Goal: Task Accomplishment & Management: Complete application form

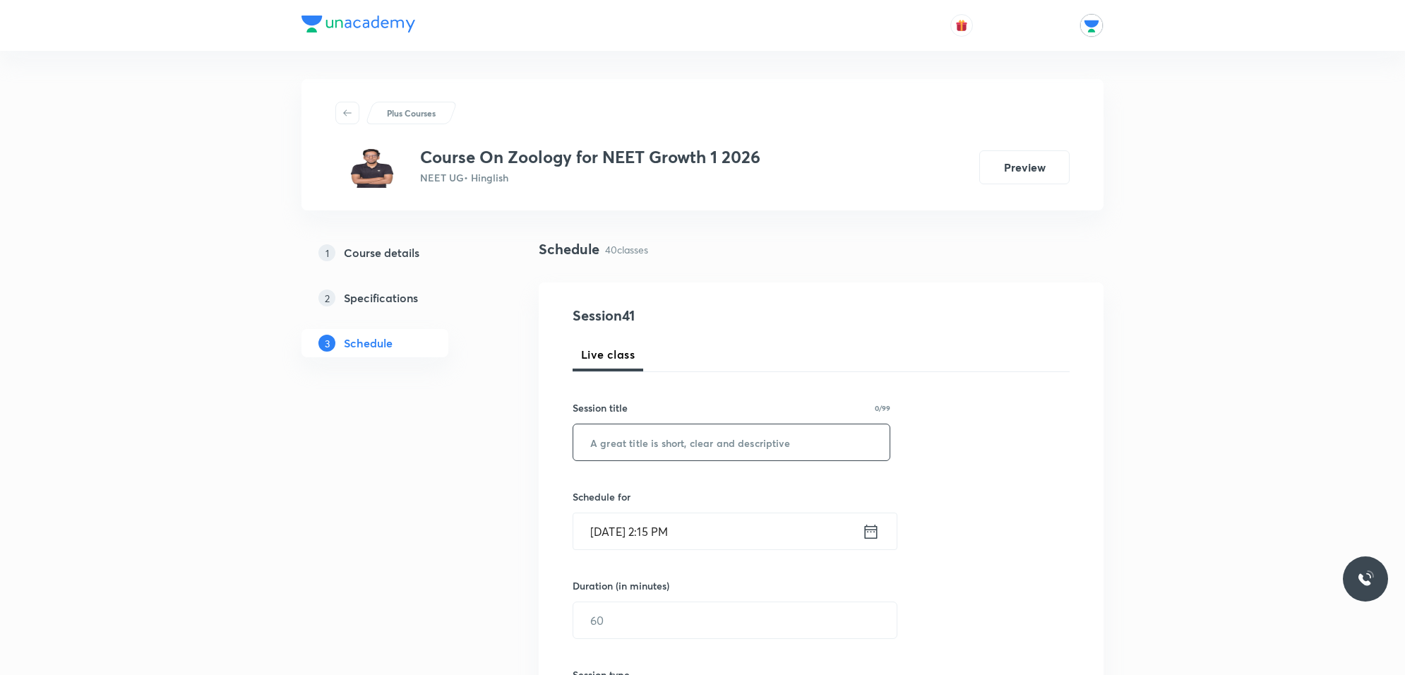
click at [704, 424] on input "text" at bounding box center [731, 442] width 316 height 36
type input "Breathing and Exchange of gases"
click at [872, 532] on icon at bounding box center [871, 532] width 18 height 20
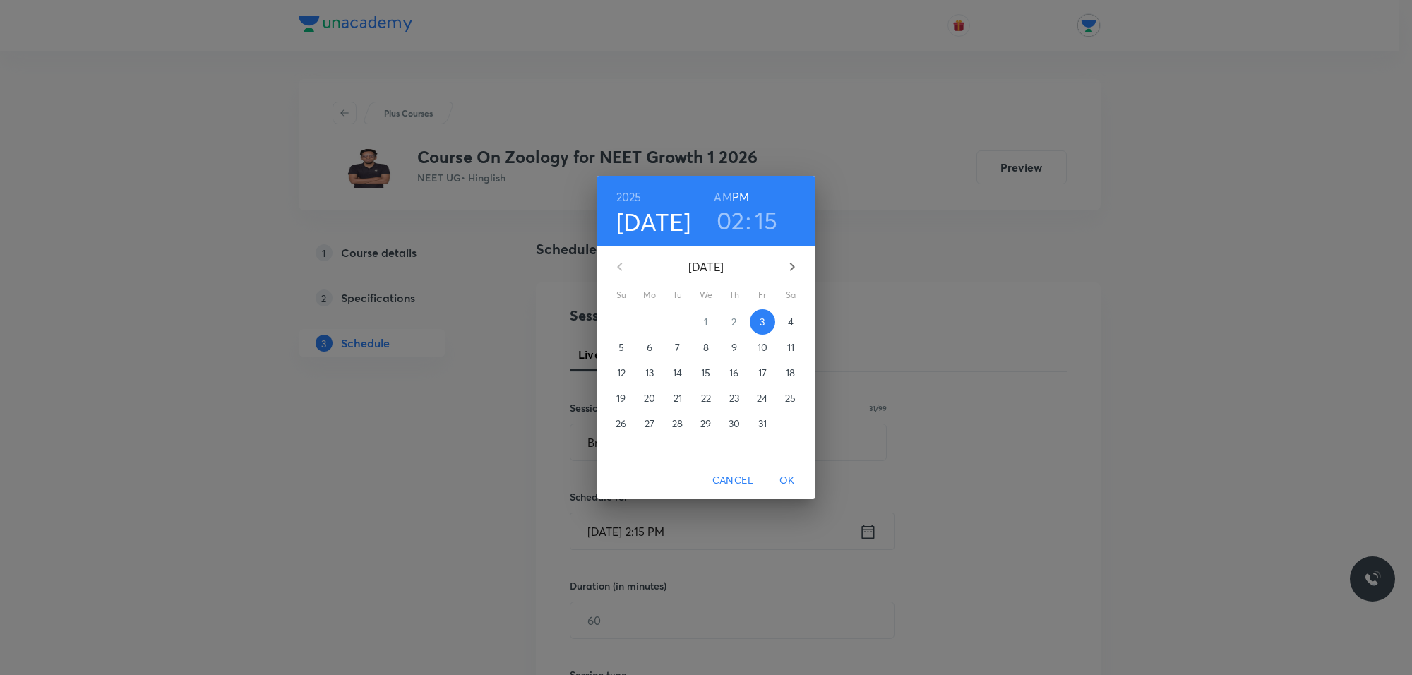
click at [733, 226] on h3 "02" at bounding box center [731, 221] width 28 height 30
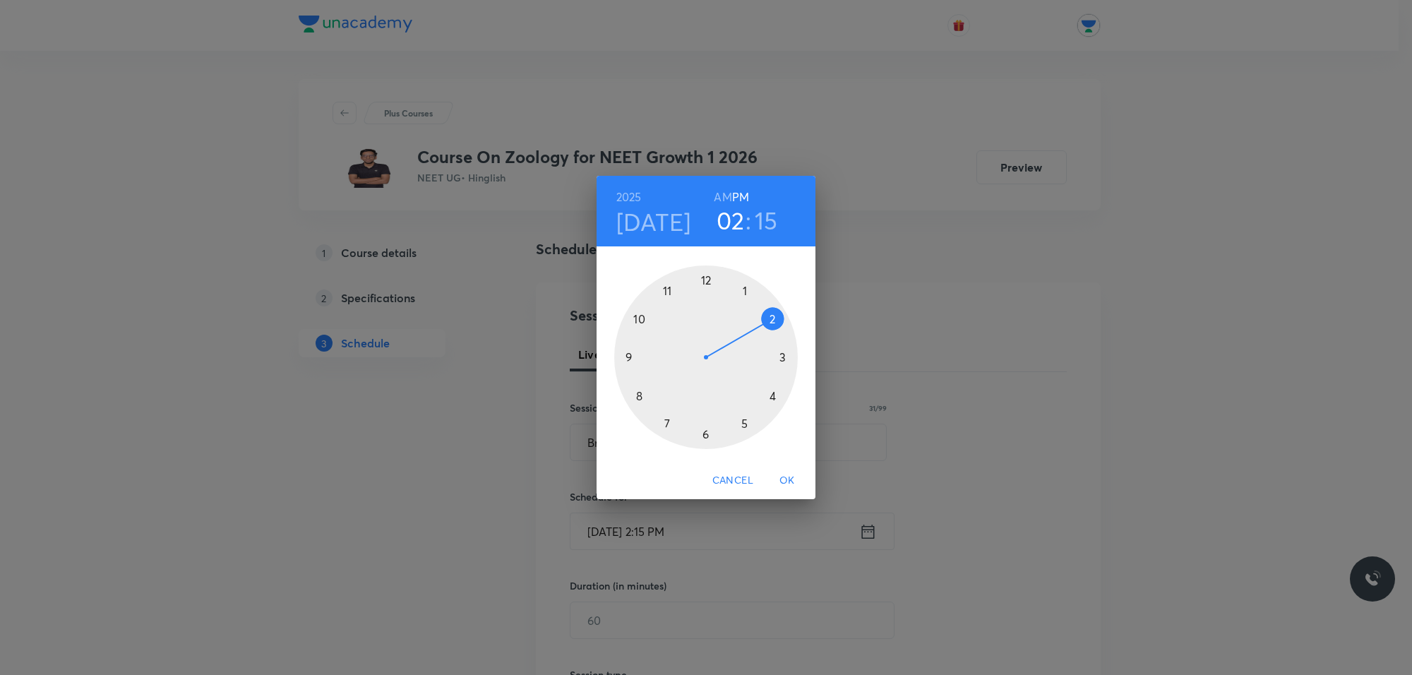
click at [706, 433] on div at bounding box center [706, 358] width 184 height 184
click at [770, 319] on div at bounding box center [706, 358] width 184 height 184
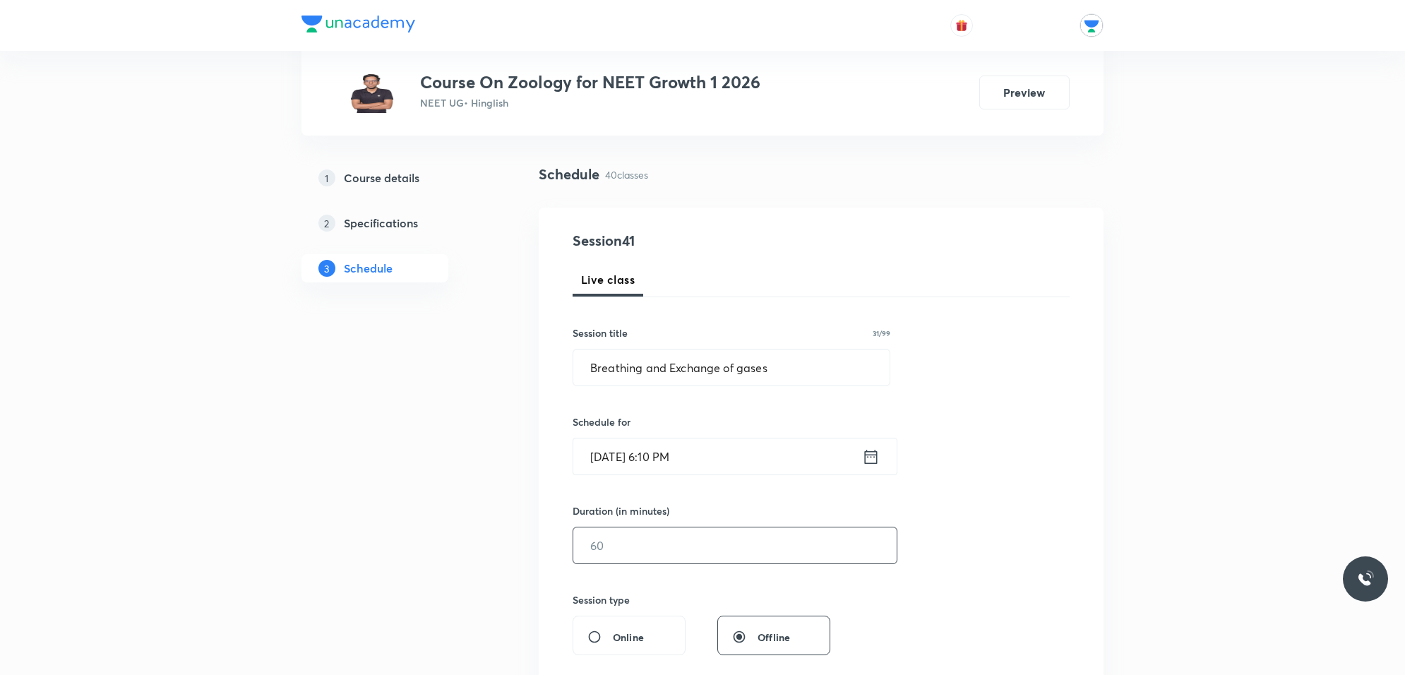
scroll to position [177, 0]
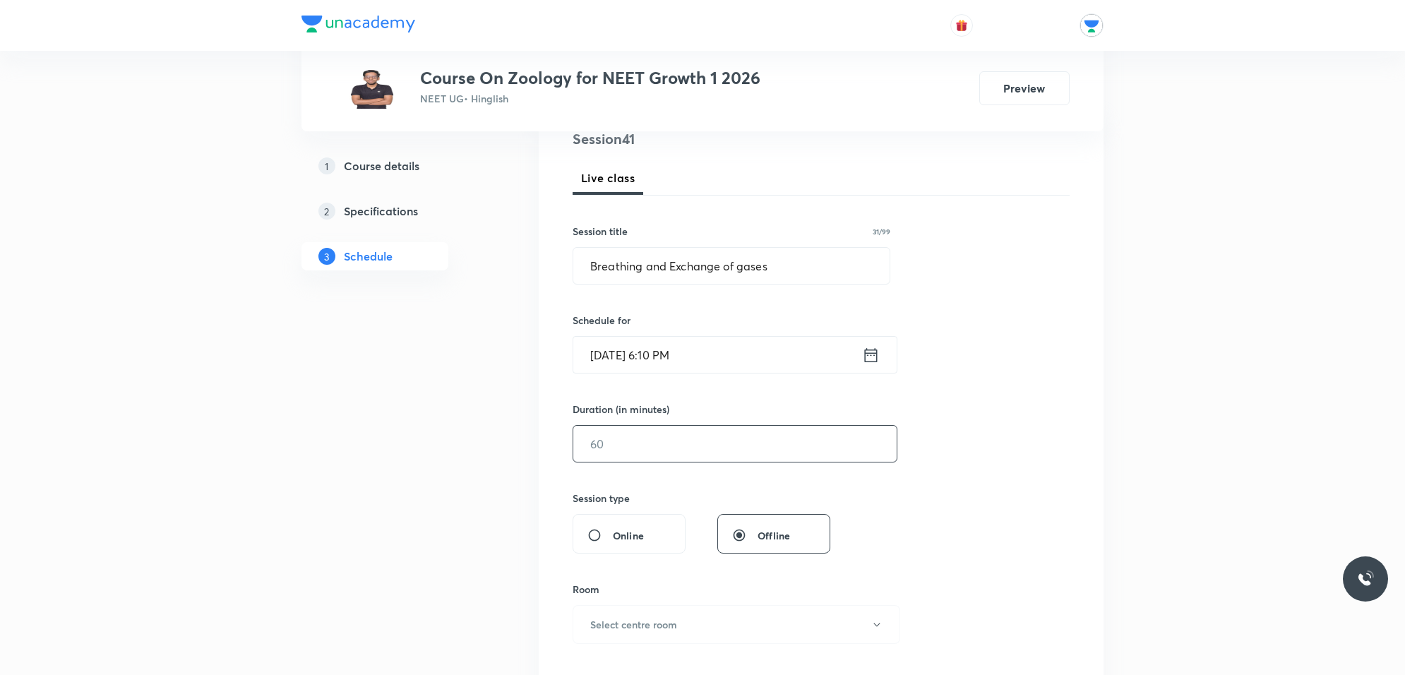
click at [690, 427] on input "text" at bounding box center [734, 444] width 323 height 36
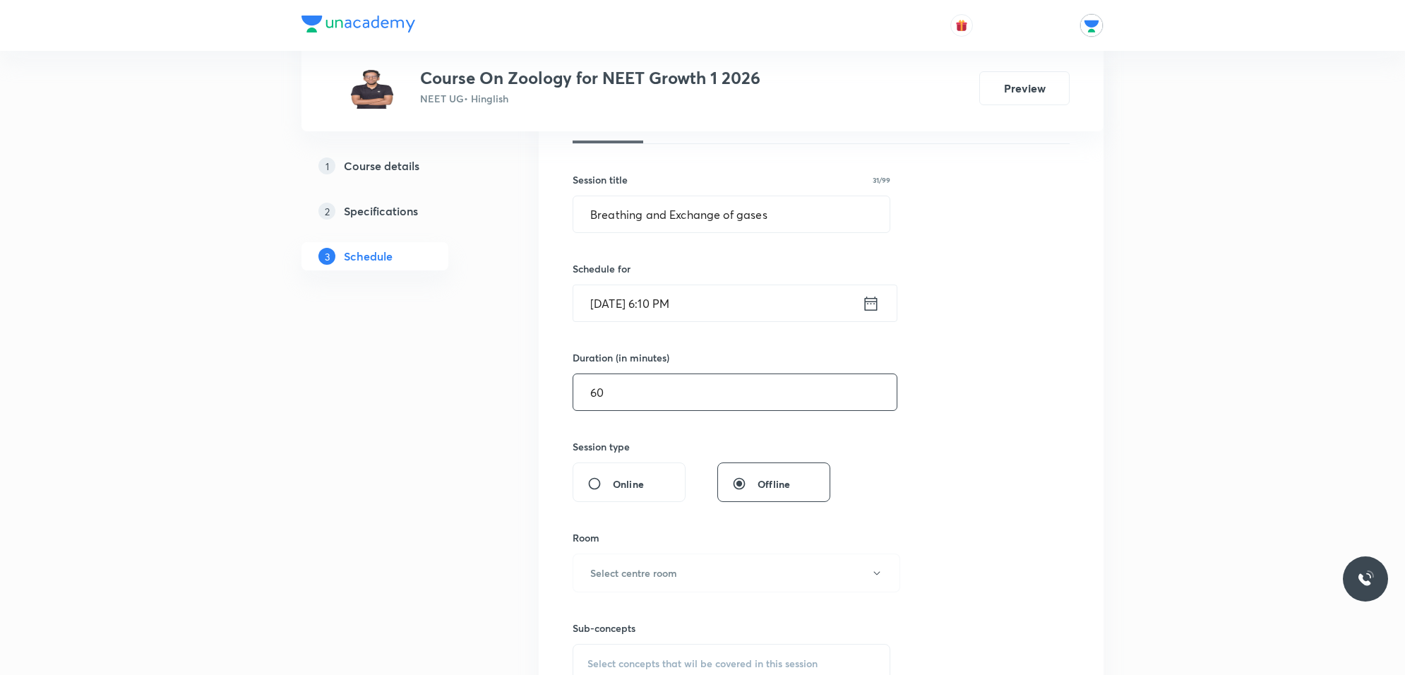
scroll to position [441, 0]
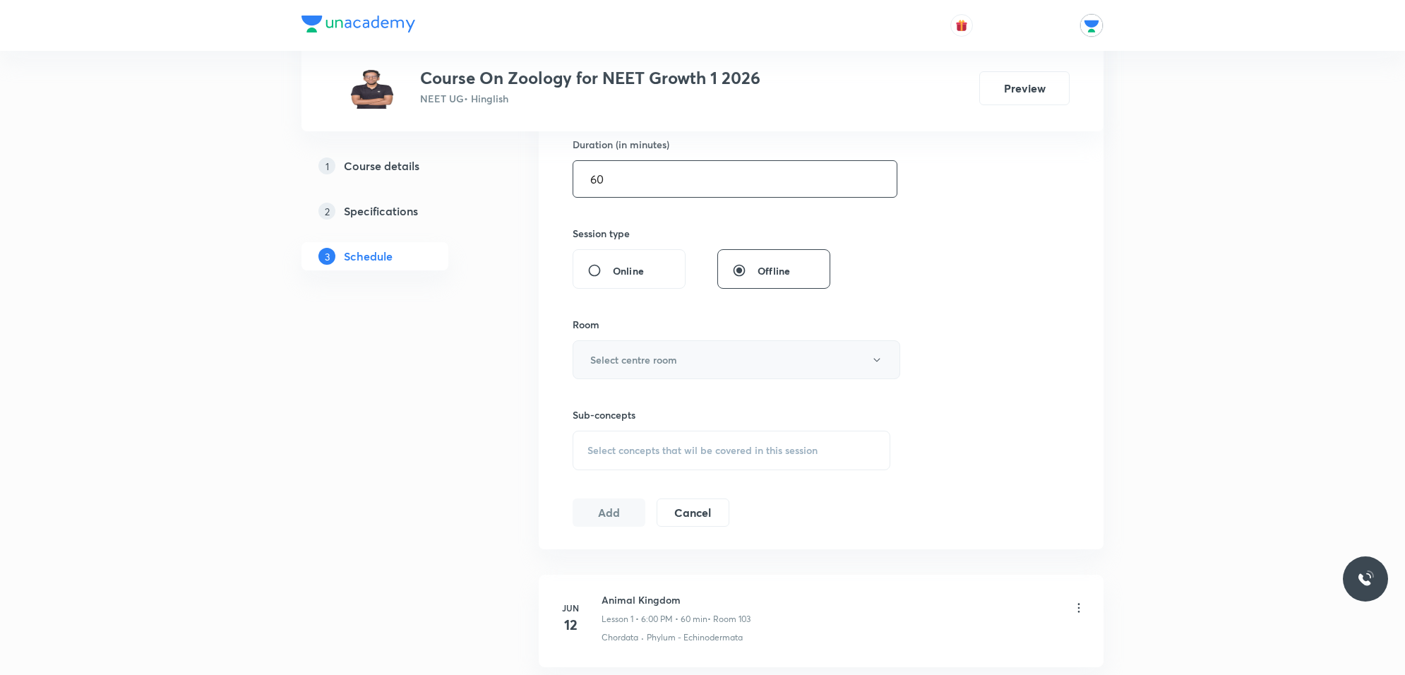
type input "60"
click at [658, 360] on h6 "Select centre room" at bounding box center [633, 359] width 87 height 15
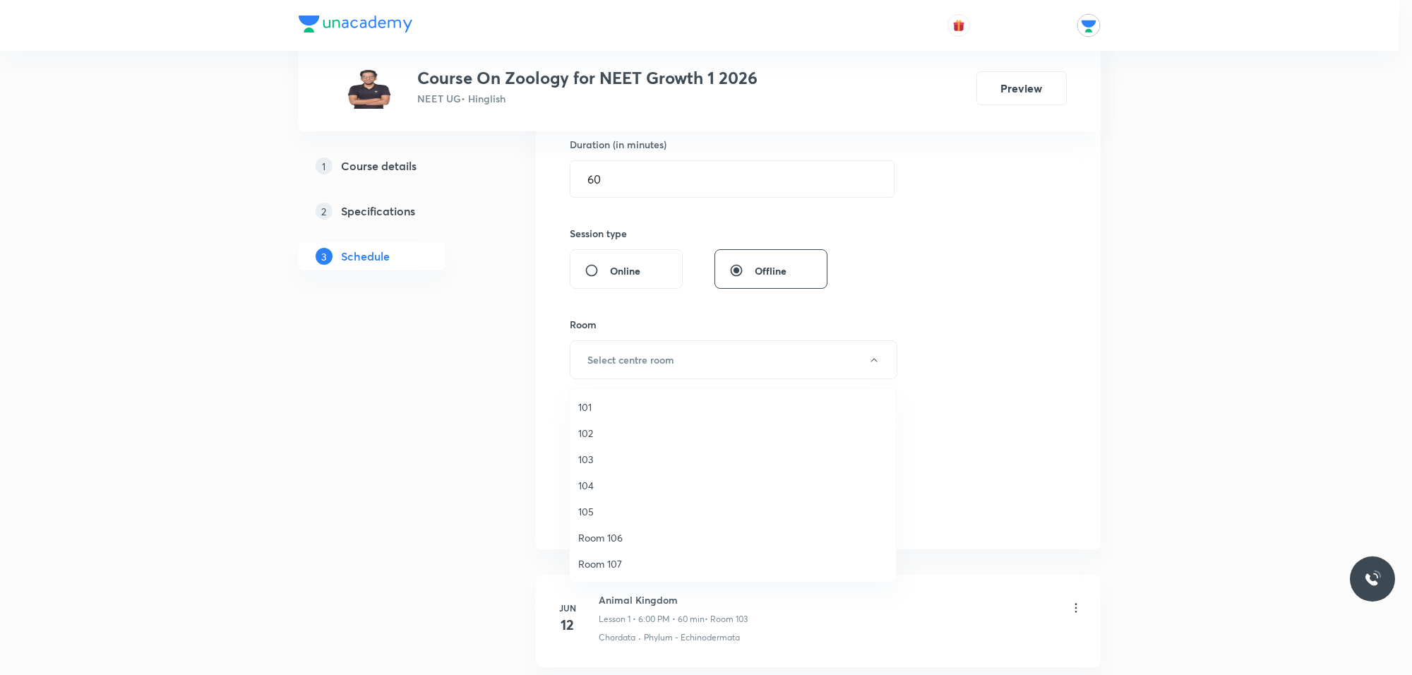
click at [600, 484] on span "104" at bounding box center [732, 485] width 309 height 15
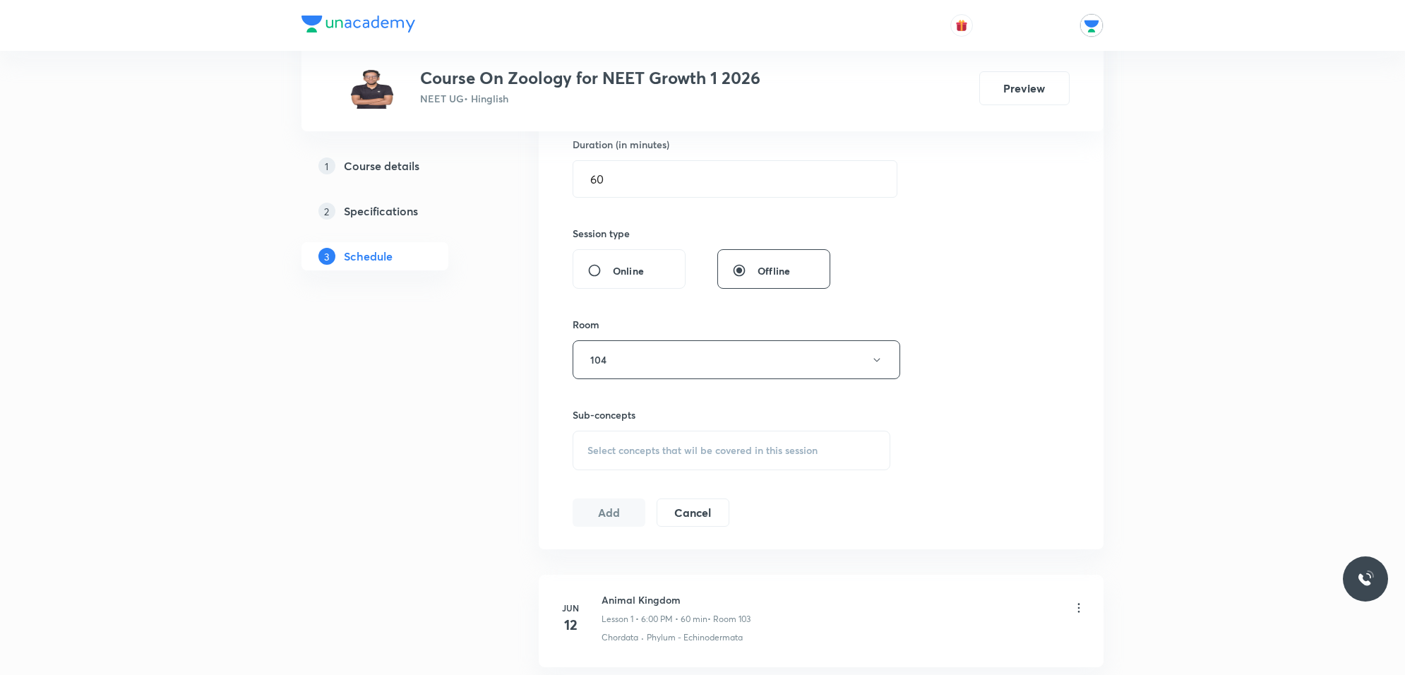
click at [643, 449] on span "Select concepts that wil be covered in this session" at bounding box center [703, 450] width 230 height 11
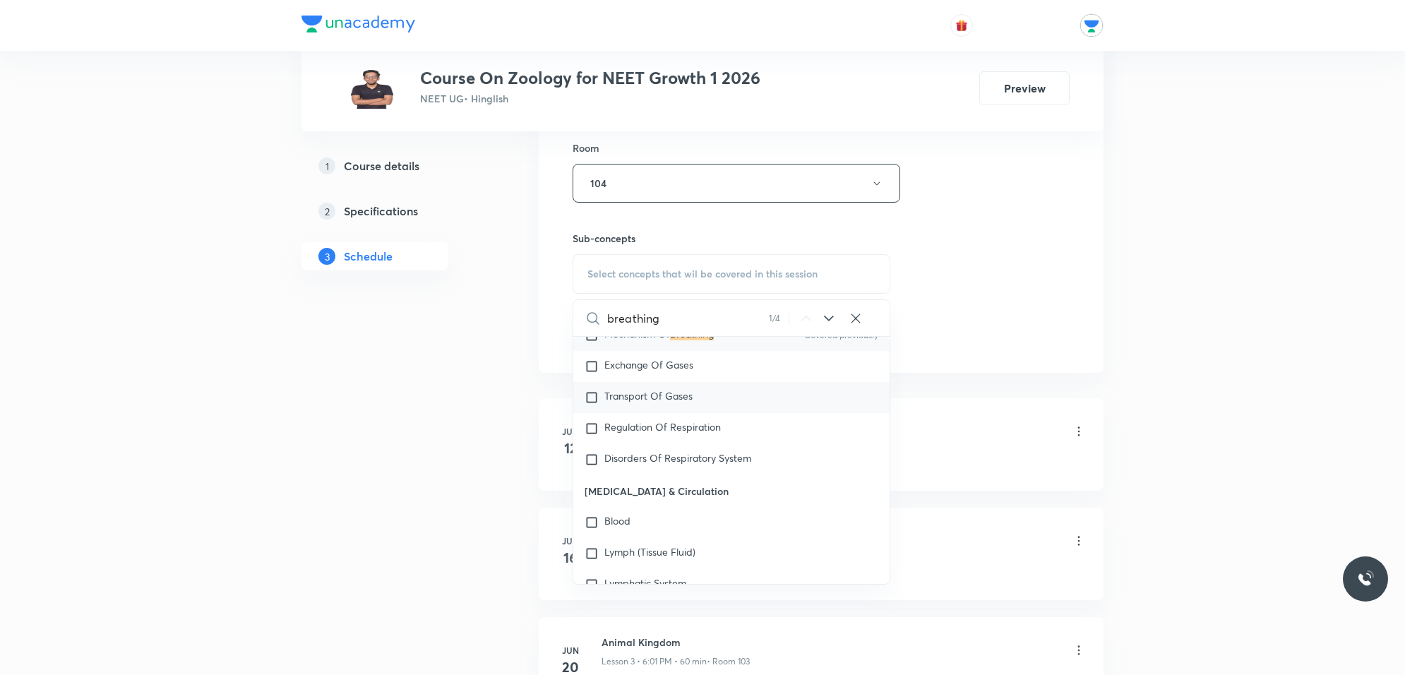
scroll to position [1336, 0]
type input "breathing"
click at [725, 280] on span "Select concepts that wil be covered in this session" at bounding box center [703, 273] width 230 height 11
click at [745, 270] on span "Select concepts that wil be covered in this session" at bounding box center [703, 273] width 230 height 11
click at [745, 269] on span "Select concepts that wil be covered in this session" at bounding box center [703, 273] width 230 height 11
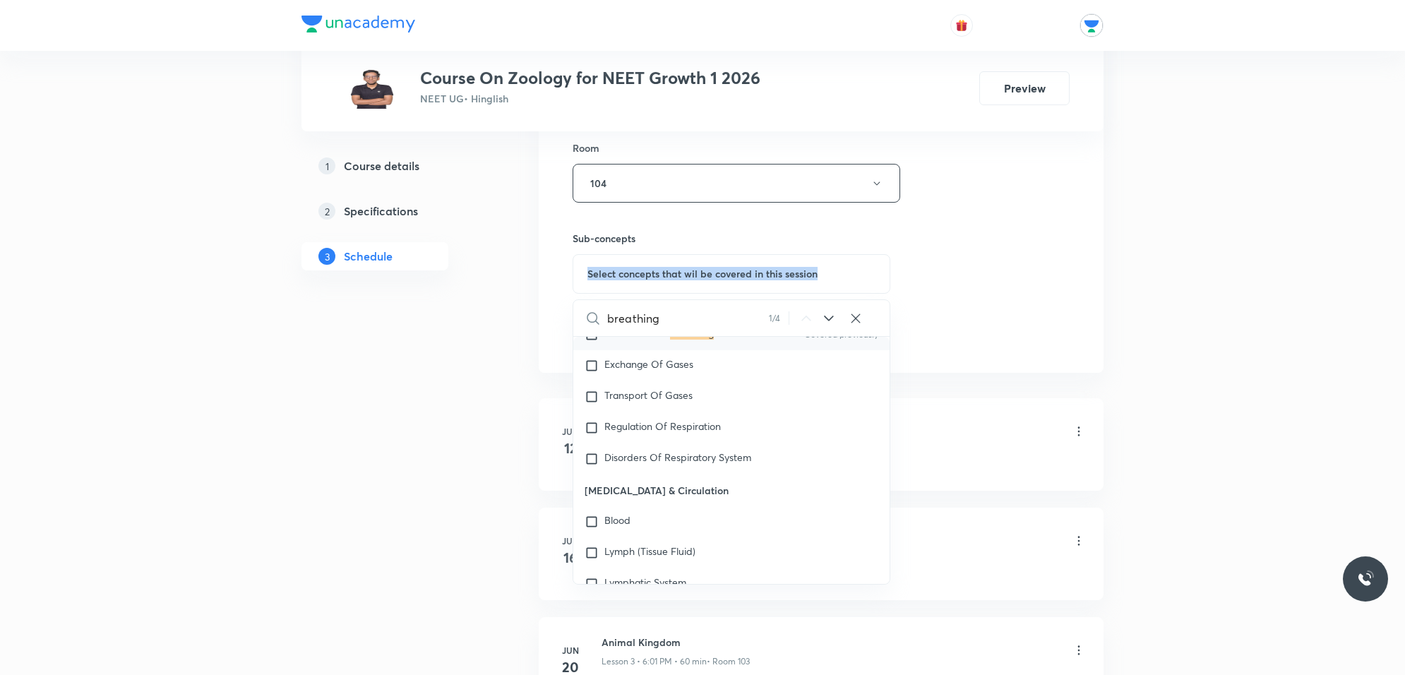
click at [745, 269] on span "Select concepts that wil be covered in this session" at bounding box center [703, 273] width 230 height 11
click at [860, 270] on div "Select concepts that wil be covered in this session" at bounding box center [732, 274] width 318 height 40
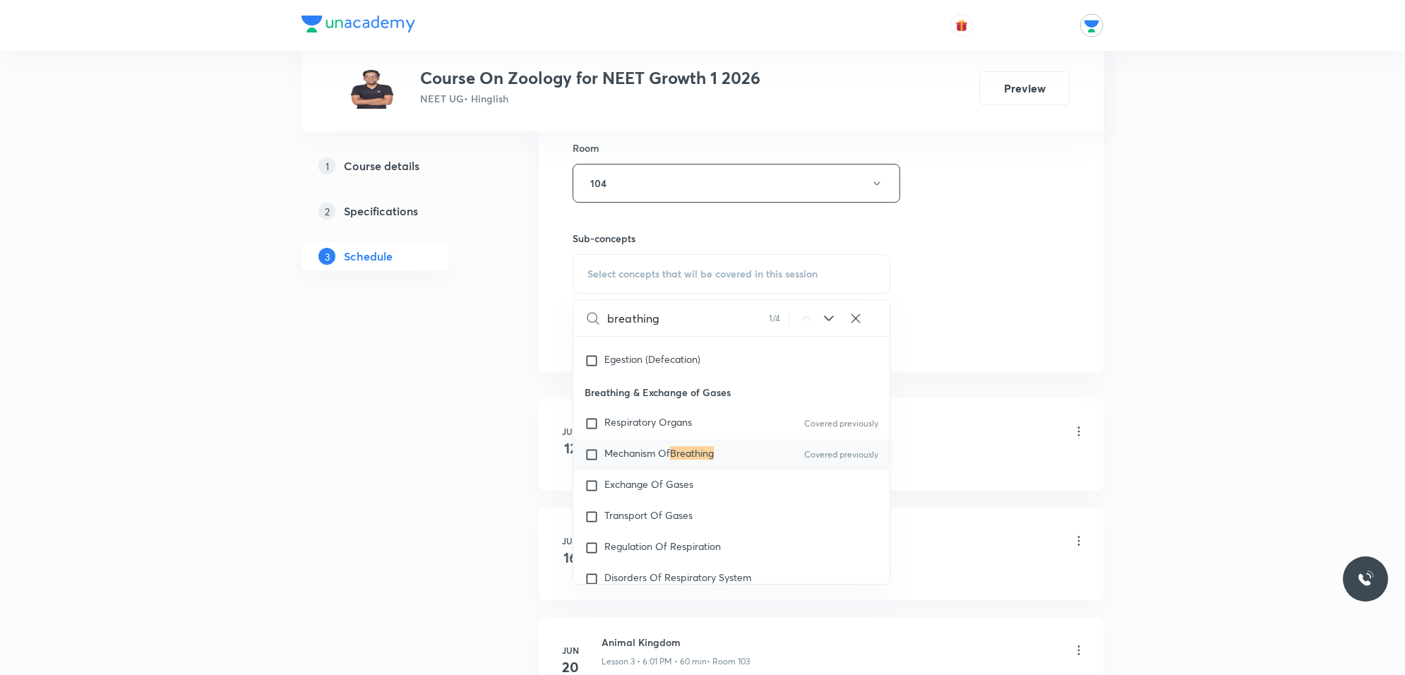
scroll to position [1248, 0]
click at [604, 461] on input "checkbox" at bounding box center [595, 454] width 20 height 14
checkbox input "true"
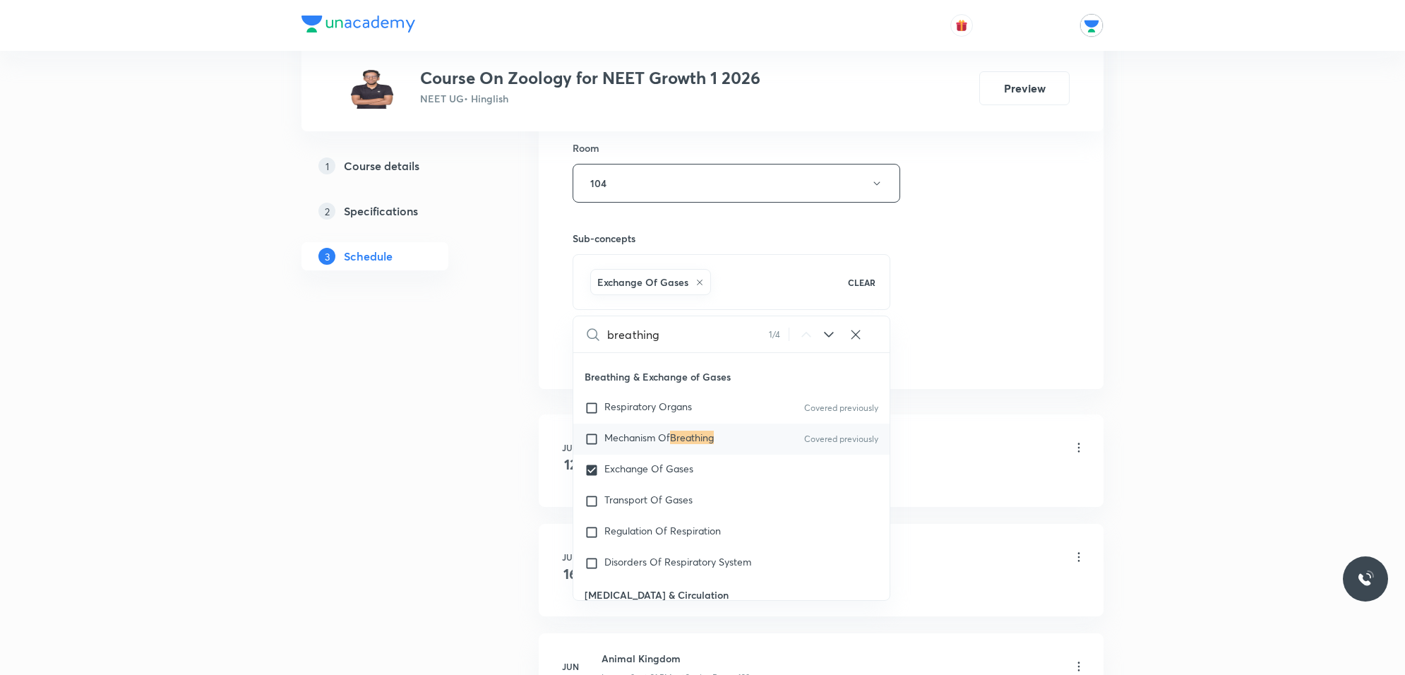
click at [966, 326] on div "Session 41 Live class Session title 31/99 Breathing and Exchange of gases ​ Sch…" at bounding box center [821, 26] width 497 height 679
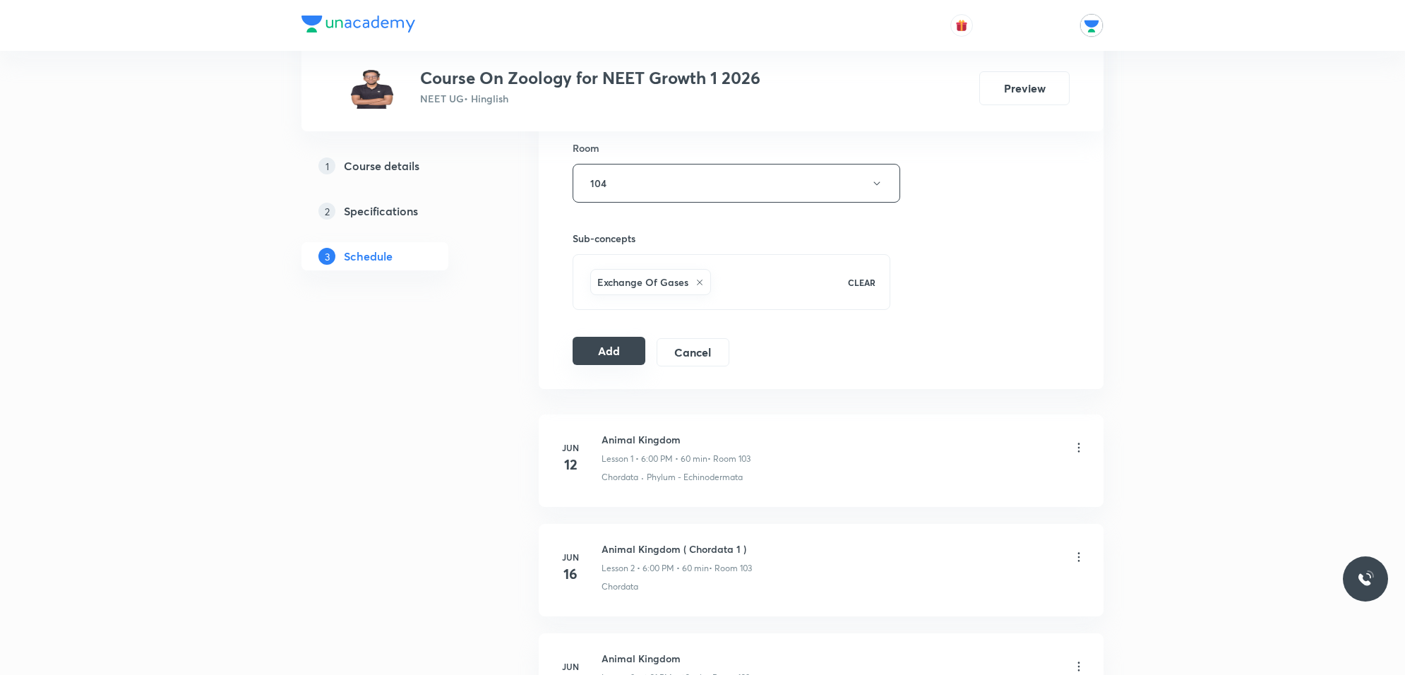
click at [597, 364] on button "Add" at bounding box center [609, 351] width 73 height 28
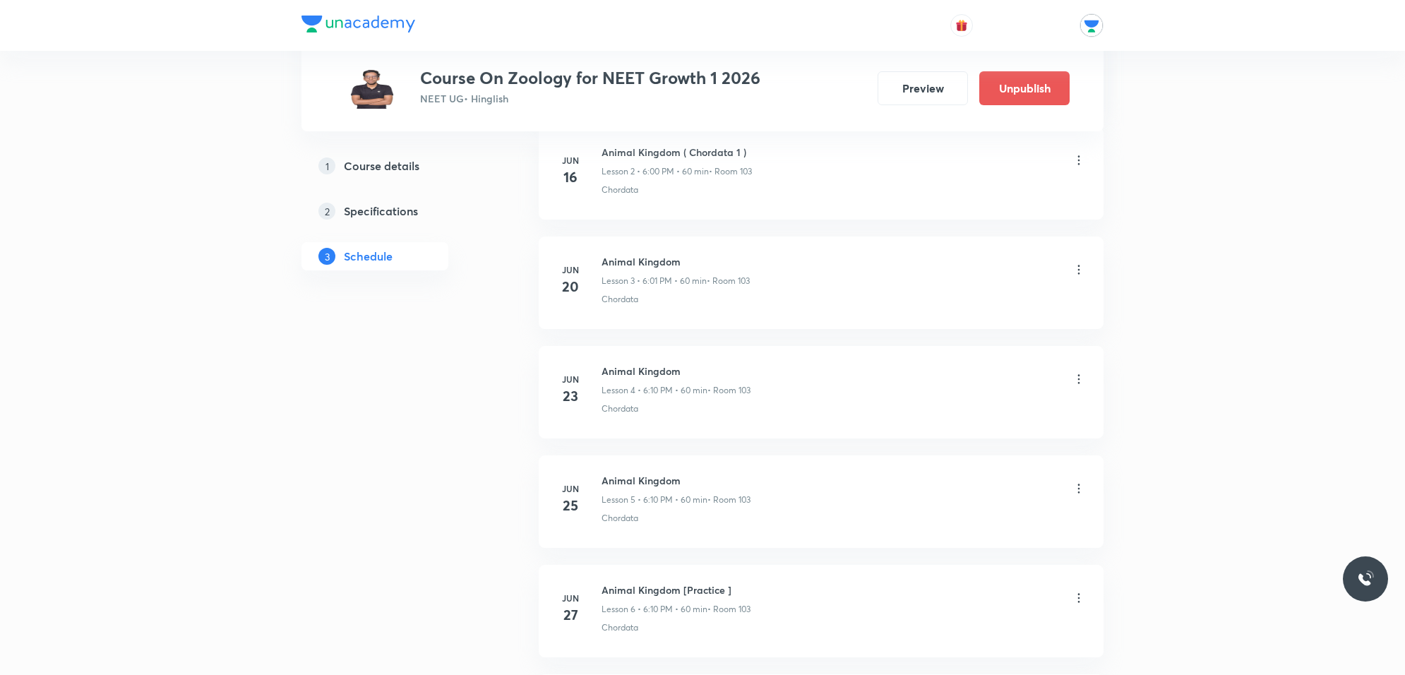
scroll to position [0, 0]
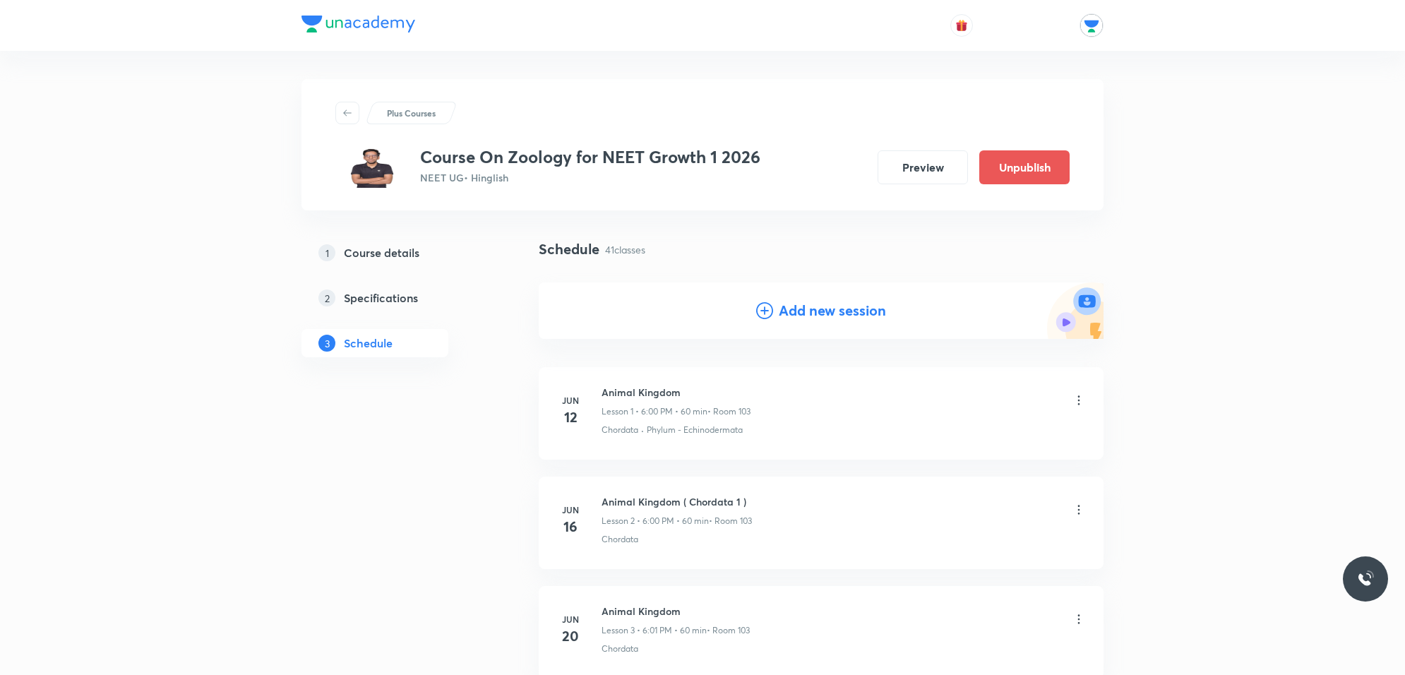
drag, startPoint x: 1273, startPoint y: 109, endPoint x: 1331, endPoint y: 113, distance: 58.0
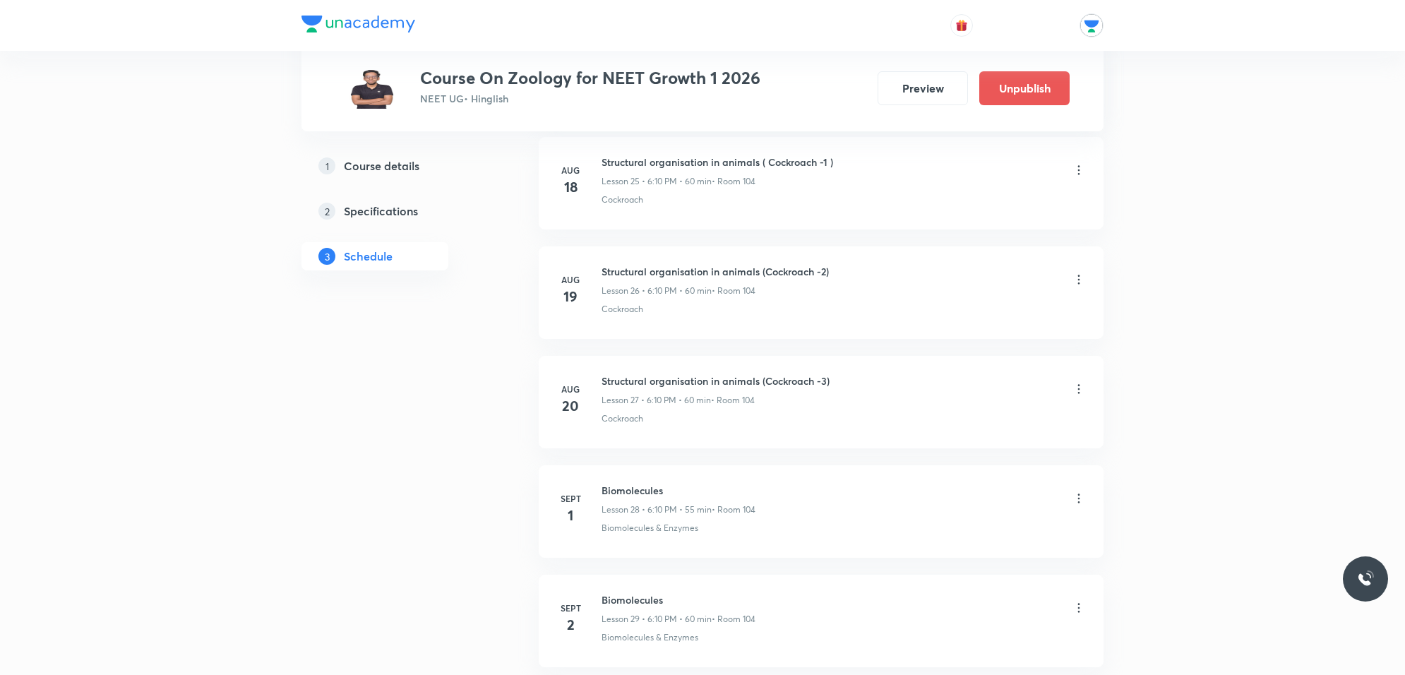
scroll to position [4309, 0]
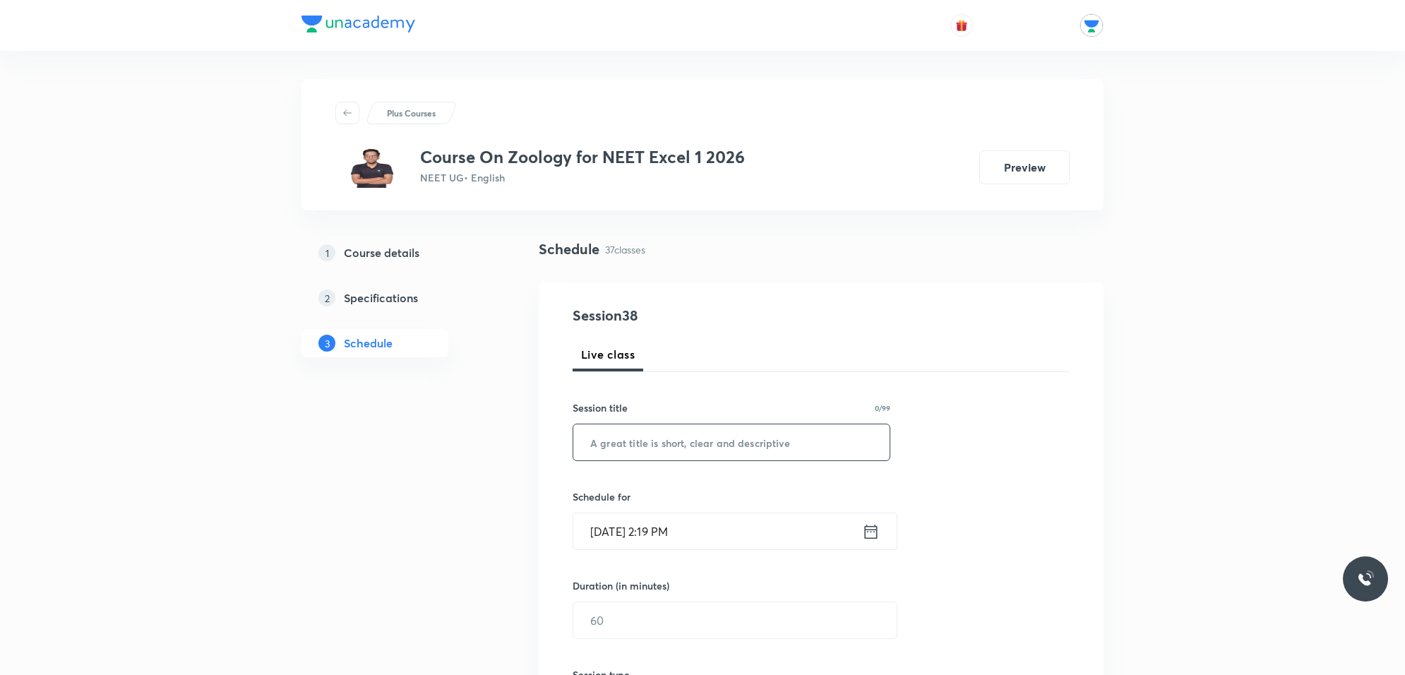
click at [690, 444] on input "text" at bounding box center [731, 442] width 316 height 36
type input "b"
type input "h"
type input "Human Health and Diseases"
click at [730, 532] on input "Oct 3, 2025, 2:19 PM" at bounding box center [717, 531] width 289 height 36
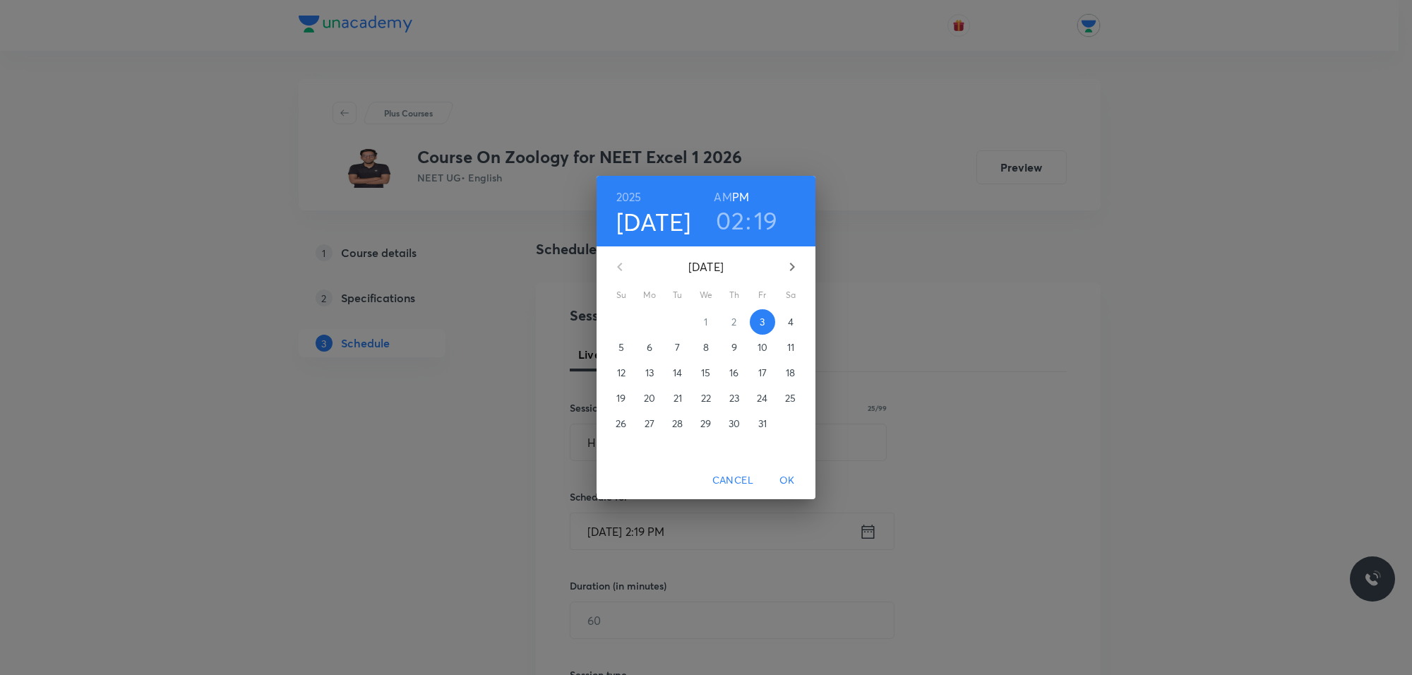
click at [788, 320] on p "4" at bounding box center [791, 322] width 6 height 14
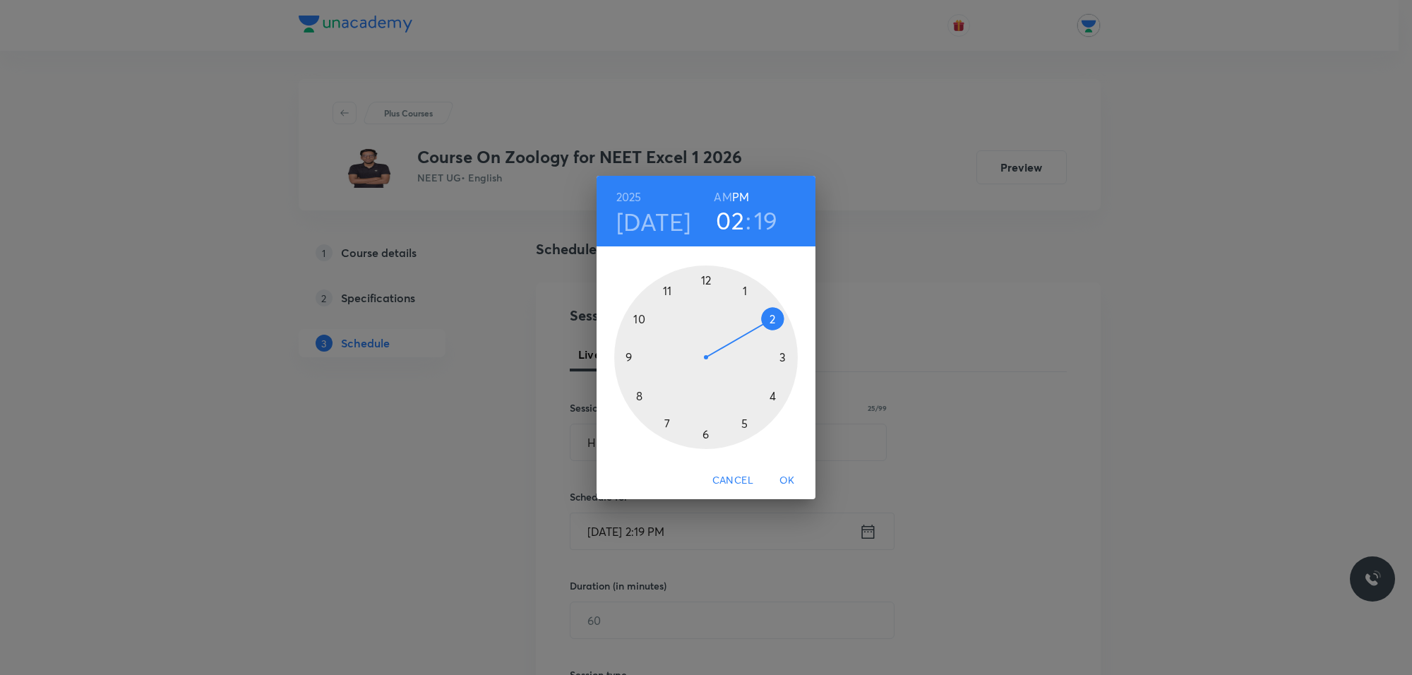
click at [744, 422] on div at bounding box center [706, 358] width 184 height 184
click at [746, 286] on div at bounding box center [706, 358] width 184 height 184
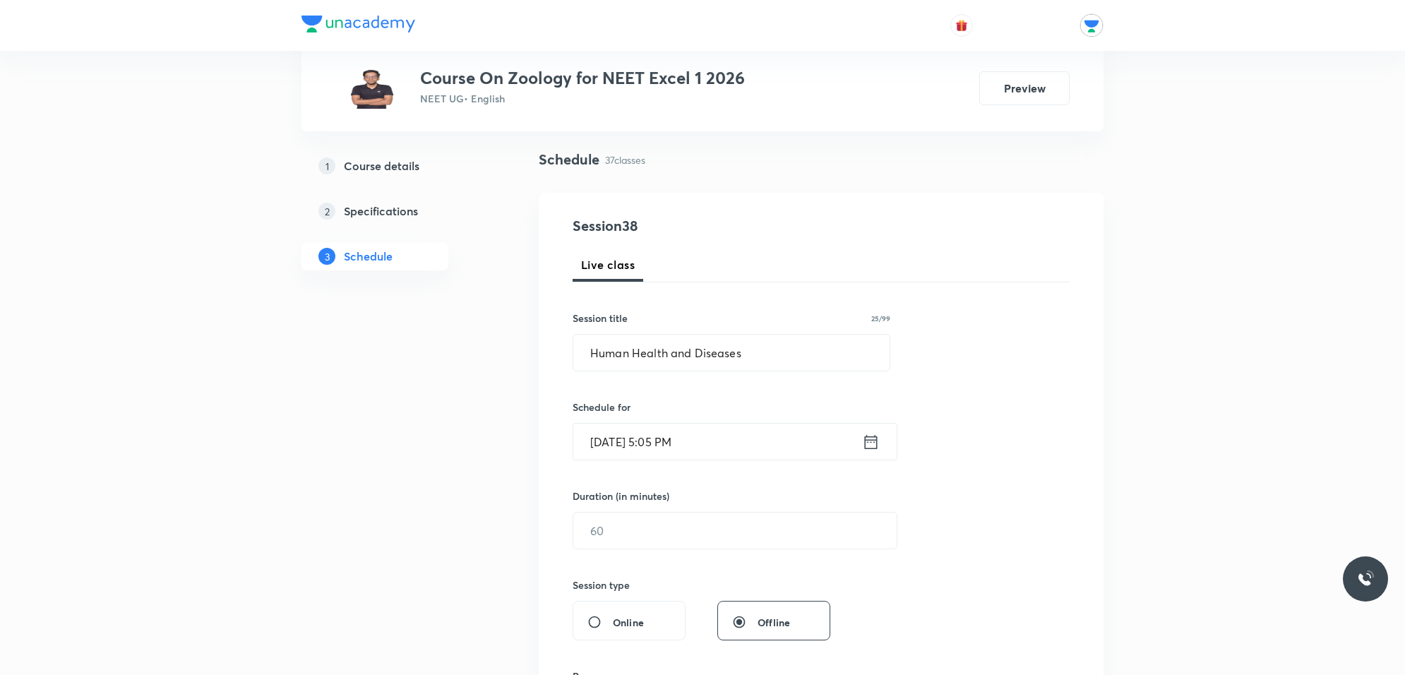
scroll to position [177, 0]
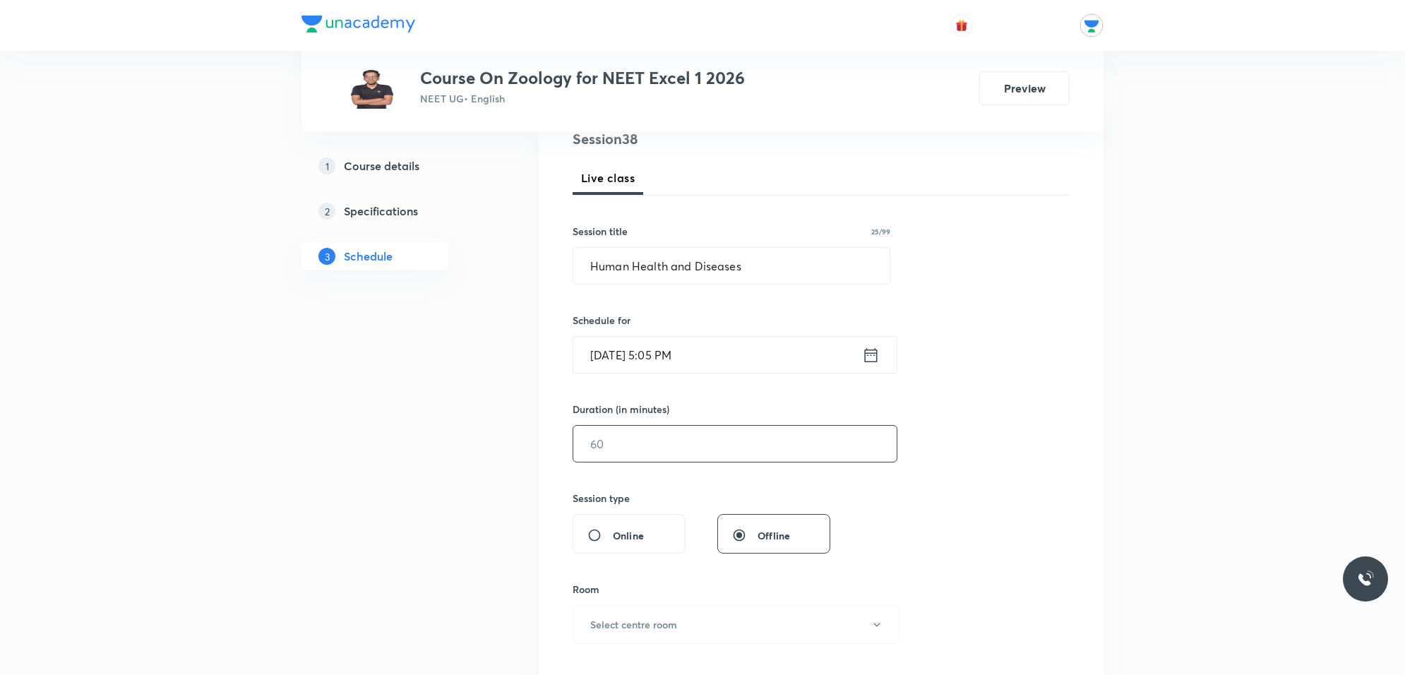
click at [694, 446] on input "text" at bounding box center [734, 444] width 323 height 36
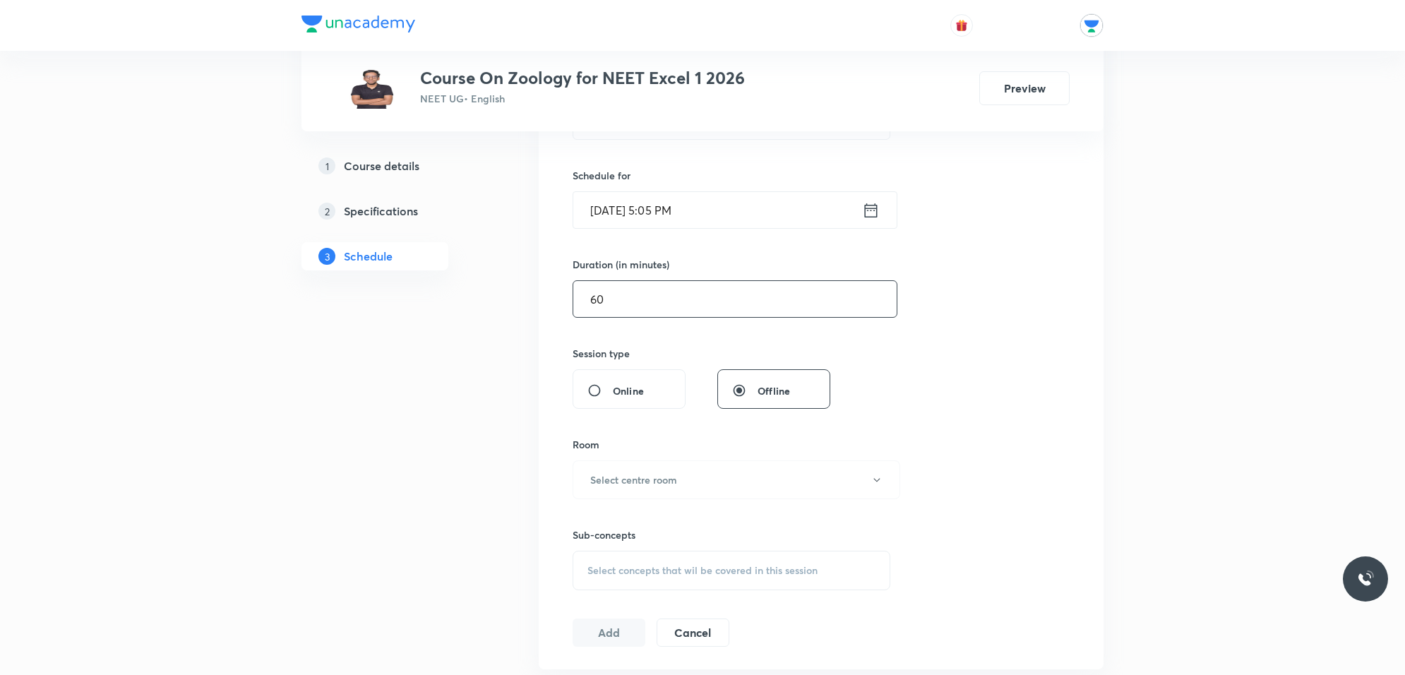
scroll to position [353, 0]
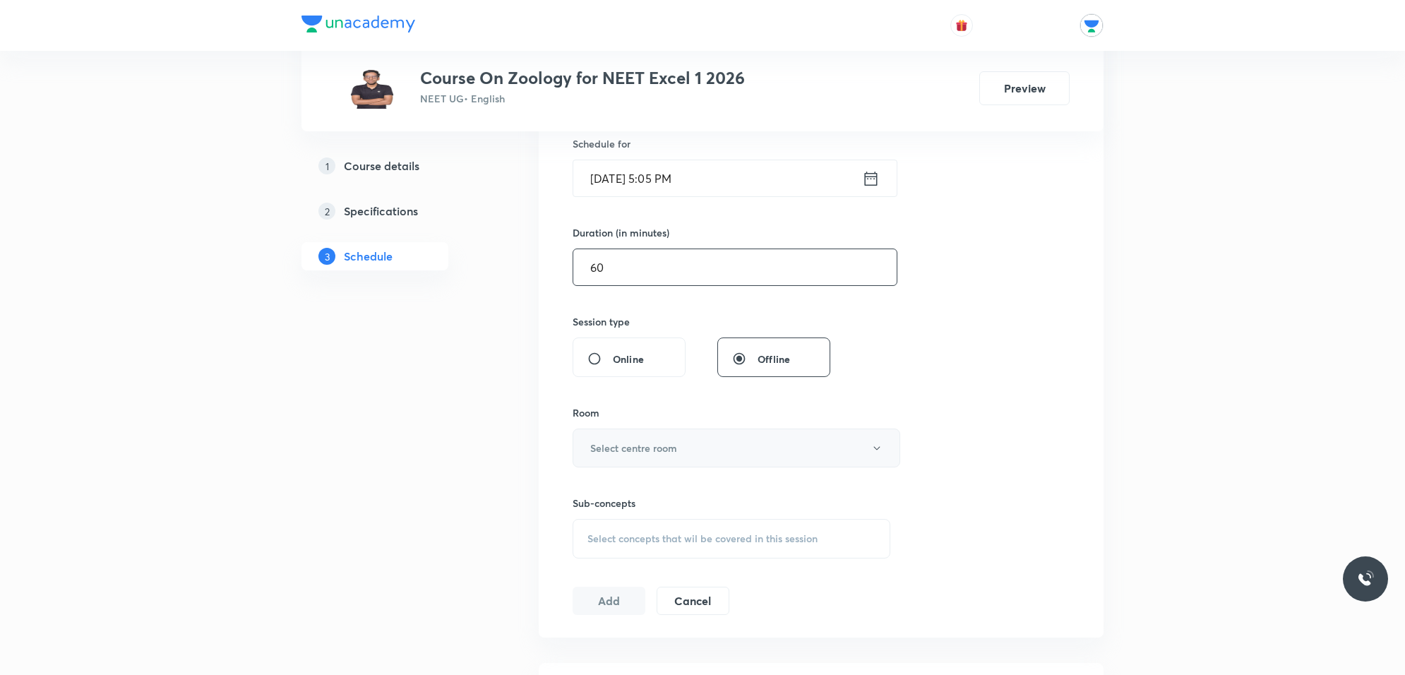
type input "60"
click at [683, 445] on button "Select centre room" at bounding box center [737, 448] width 328 height 39
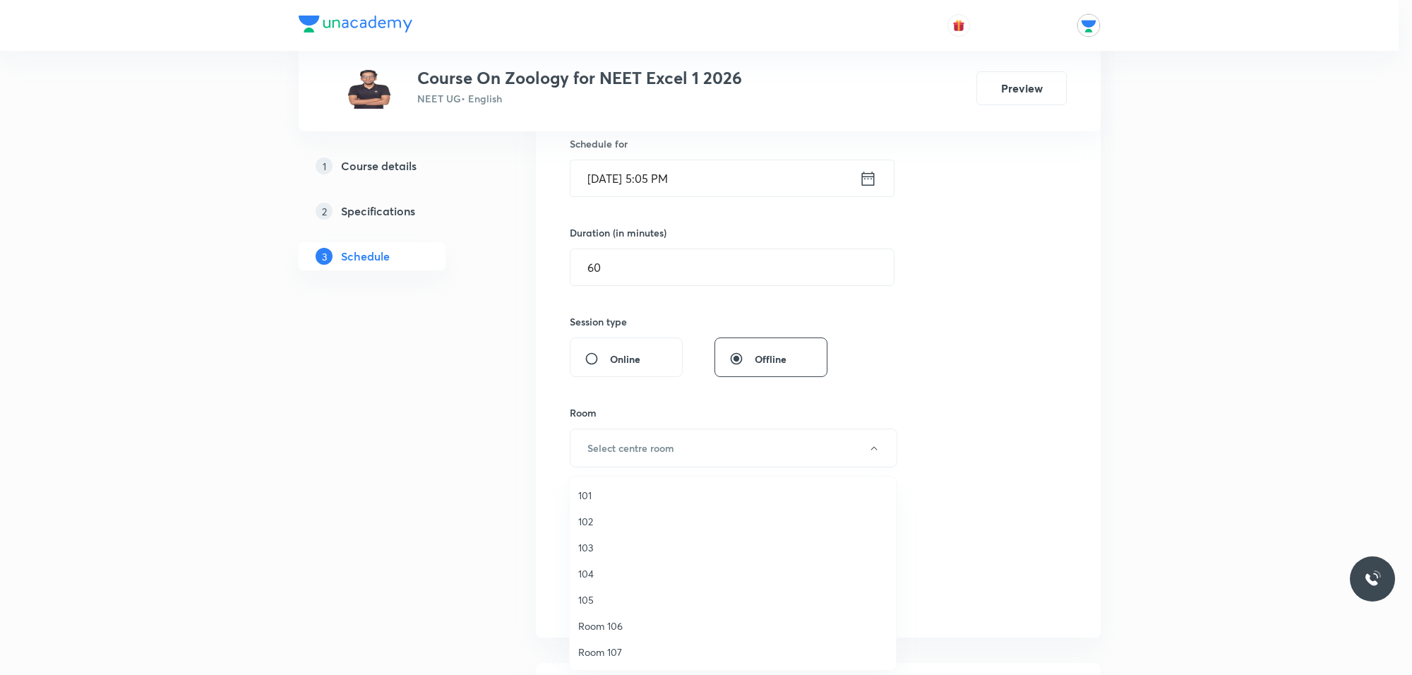
click at [583, 576] on span "104" at bounding box center [732, 573] width 309 height 15
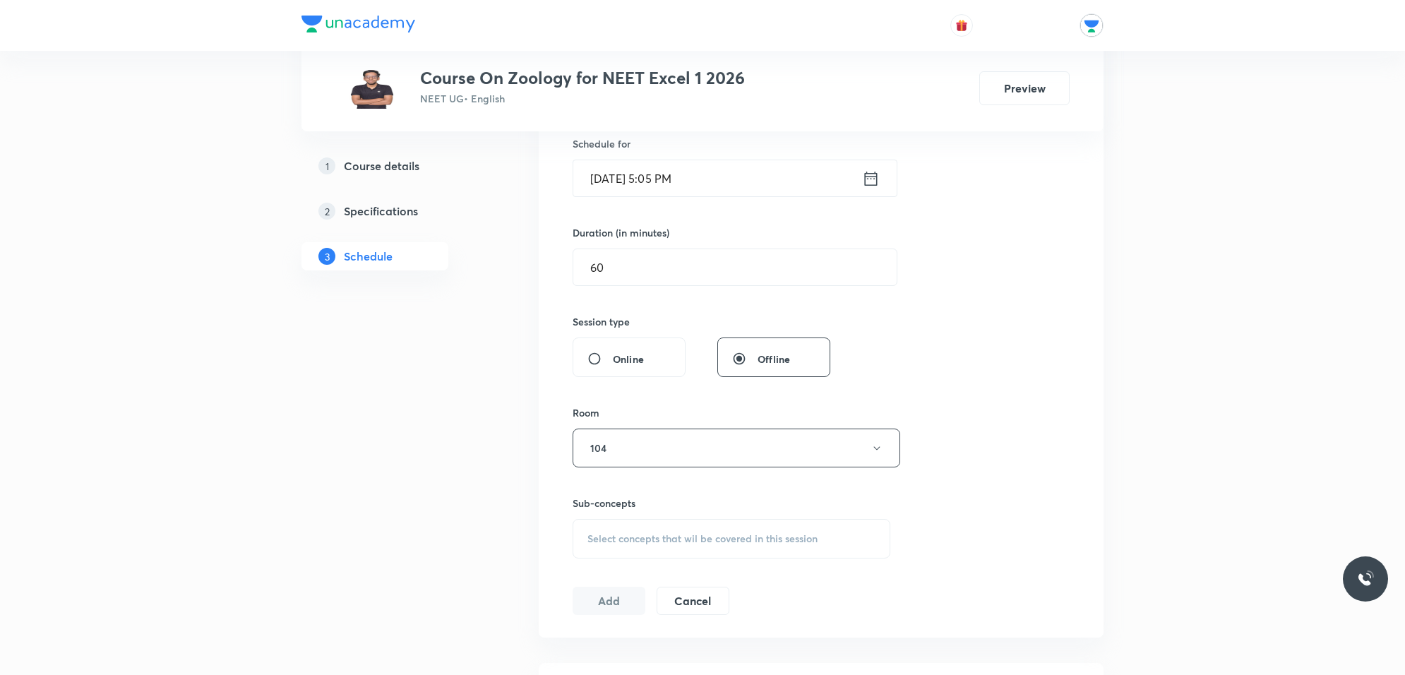
drag, startPoint x: 639, startPoint y: 523, endPoint x: 641, endPoint y: 533, distance: 10.7
click at [638, 523] on div "Select concepts that wil be covered in this session" at bounding box center [732, 539] width 318 height 40
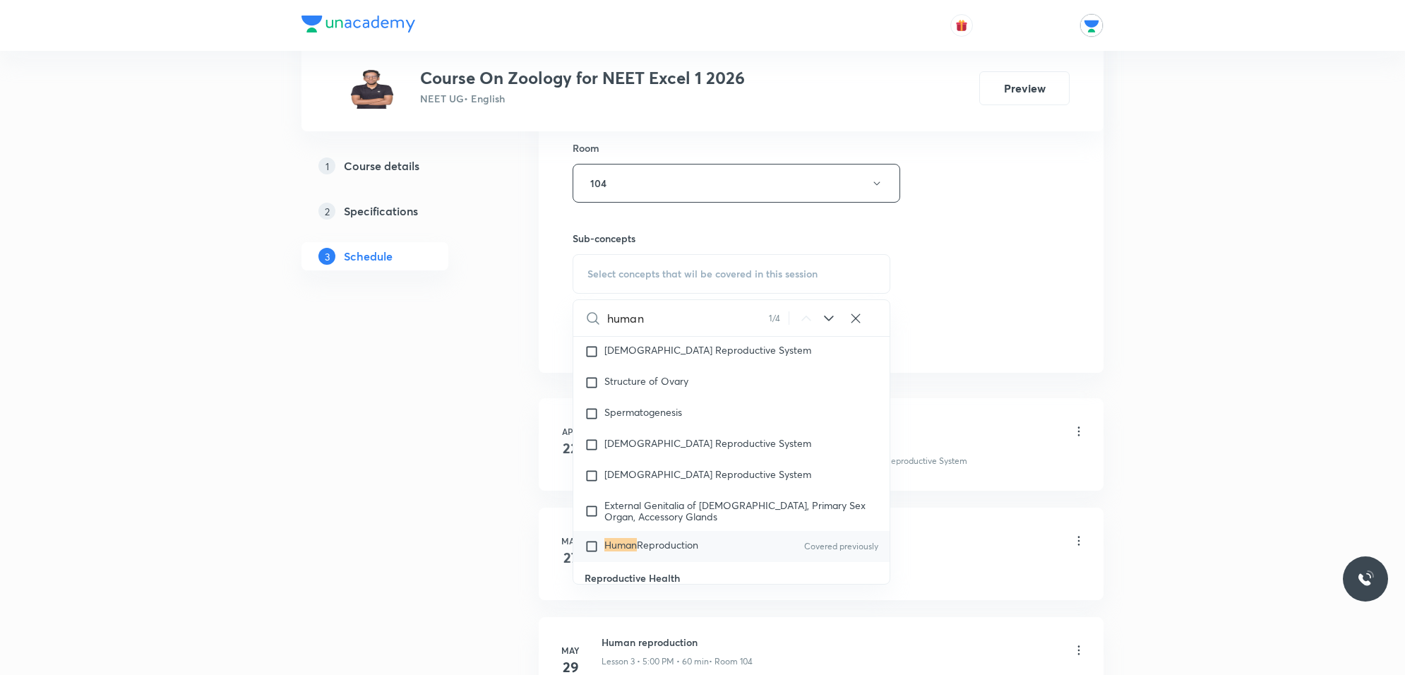
scroll to position [2182, 0]
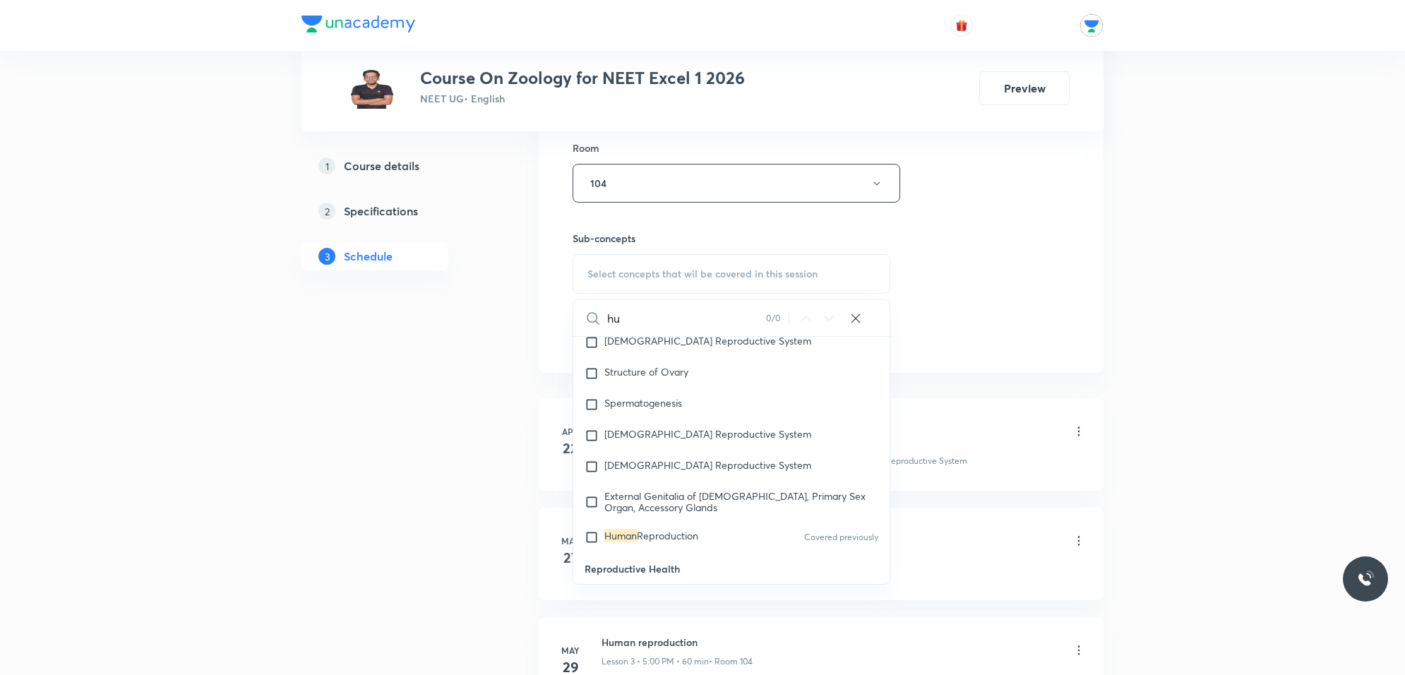
type input "h"
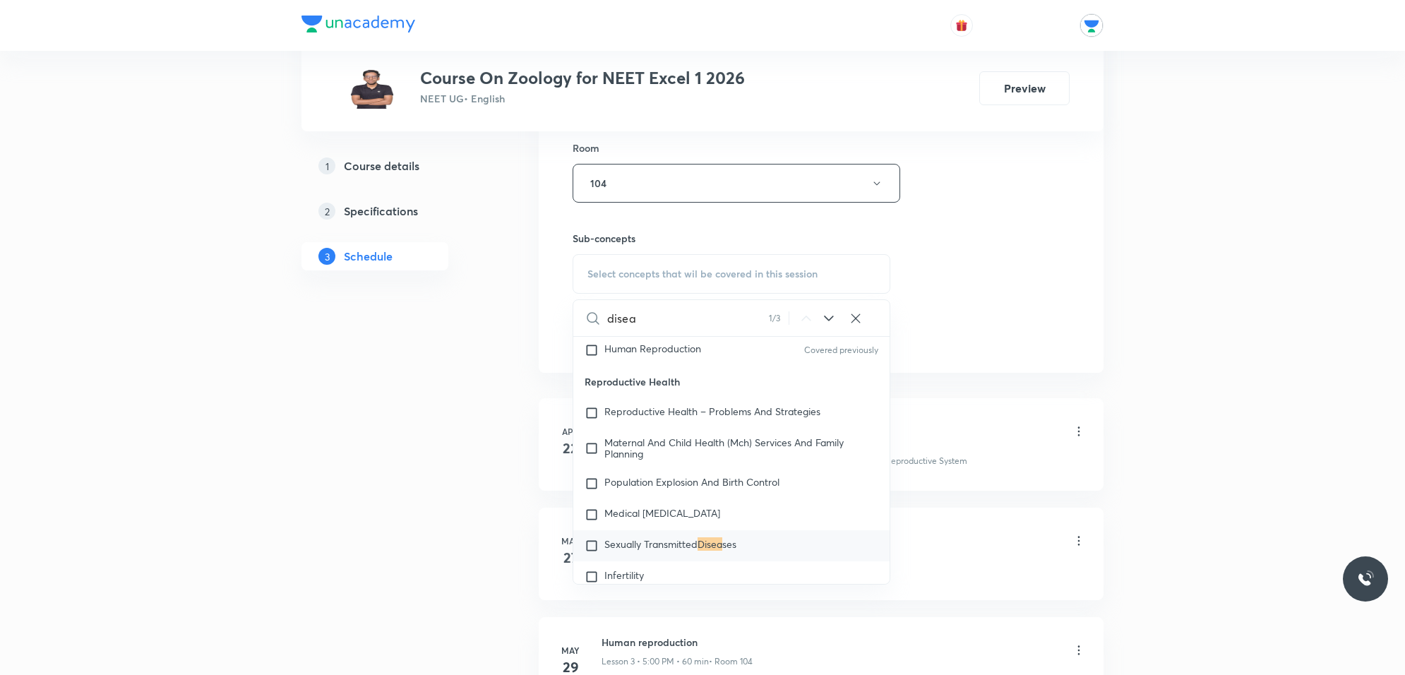
scroll to position [2378, 0]
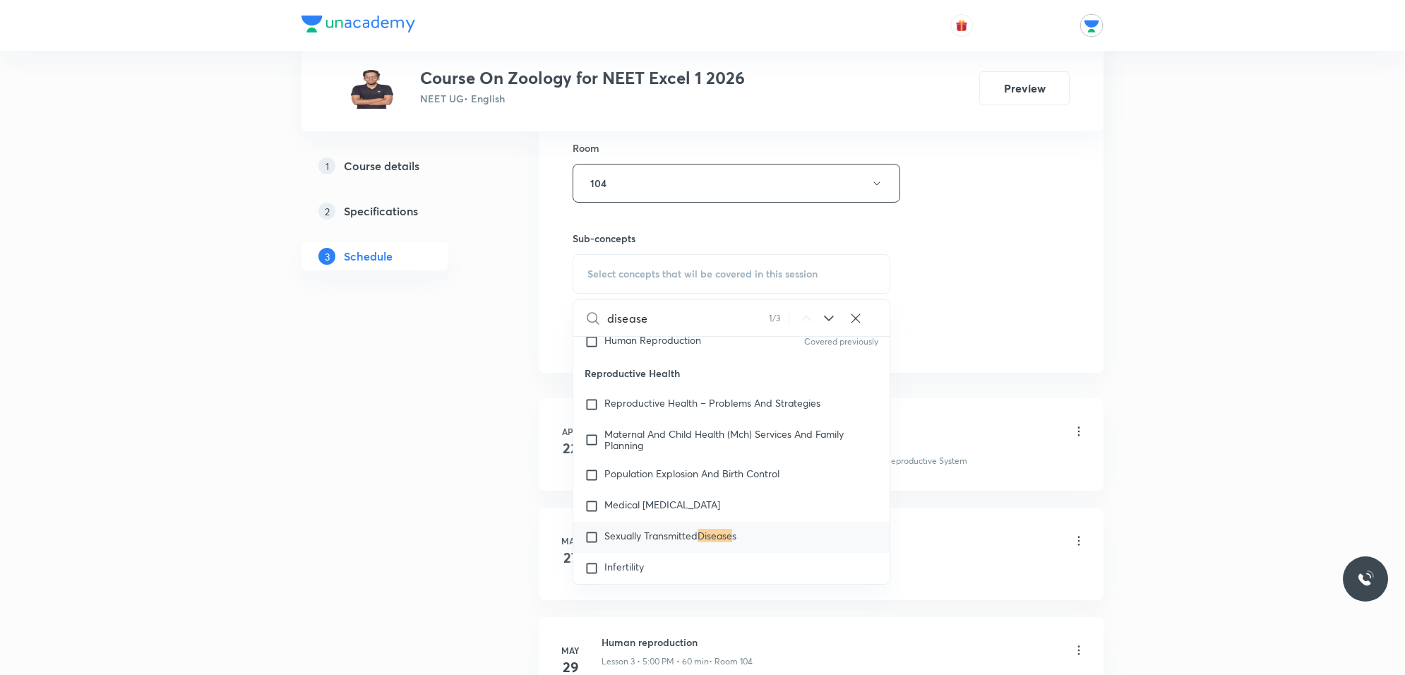
type input "disease"
click at [833, 321] on icon at bounding box center [829, 318] width 17 height 17
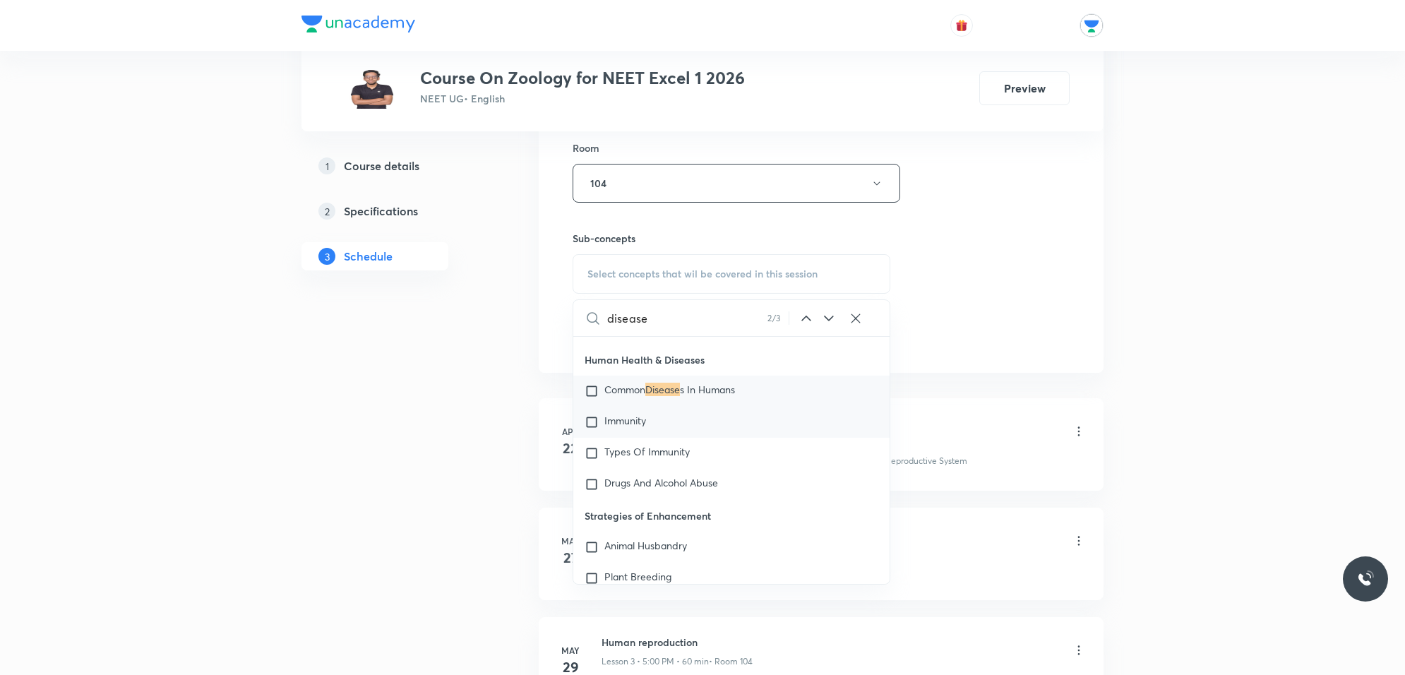
scroll to position [4184, 0]
click at [828, 319] on icon at bounding box center [829, 318] width 17 height 17
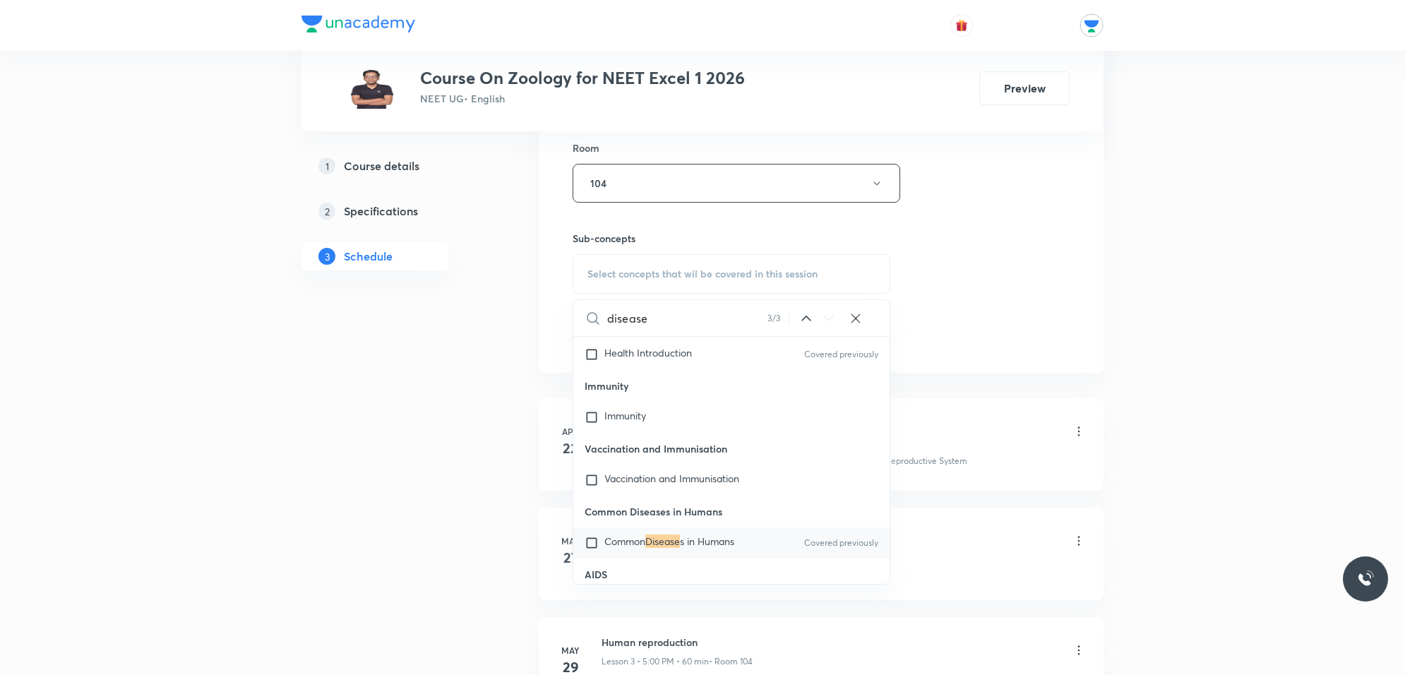
scroll to position [8794, 0]
click at [803, 325] on icon at bounding box center [806, 318] width 17 height 17
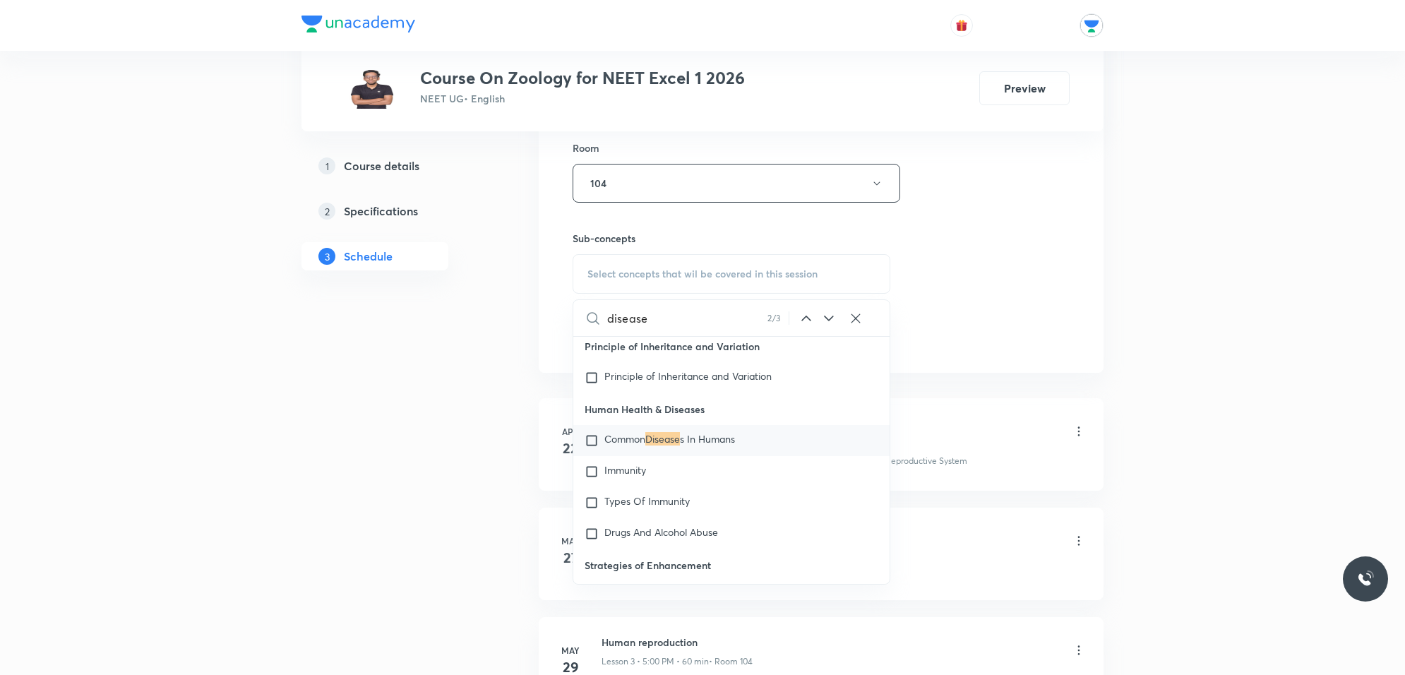
scroll to position [4008, 0]
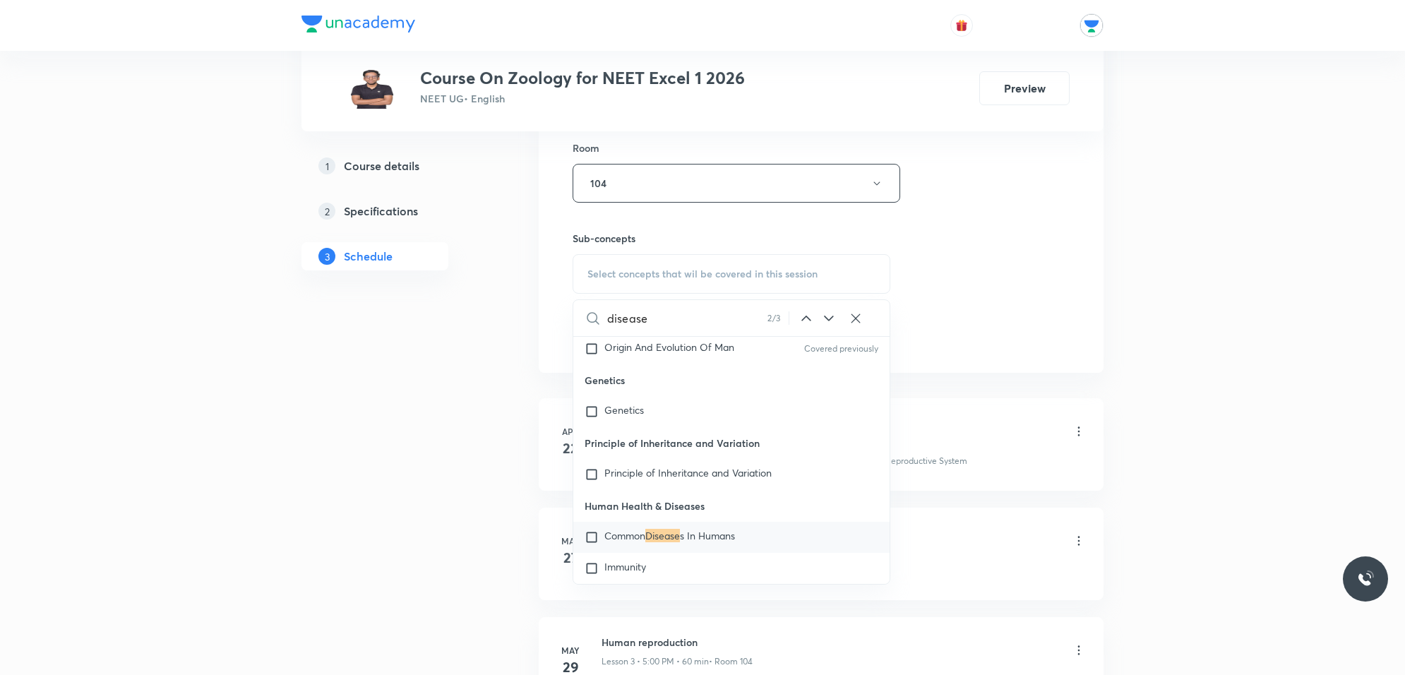
click at [597, 530] on input "checkbox" at bounding box center [595, 537] width 20 height 14
checkbox input "true"
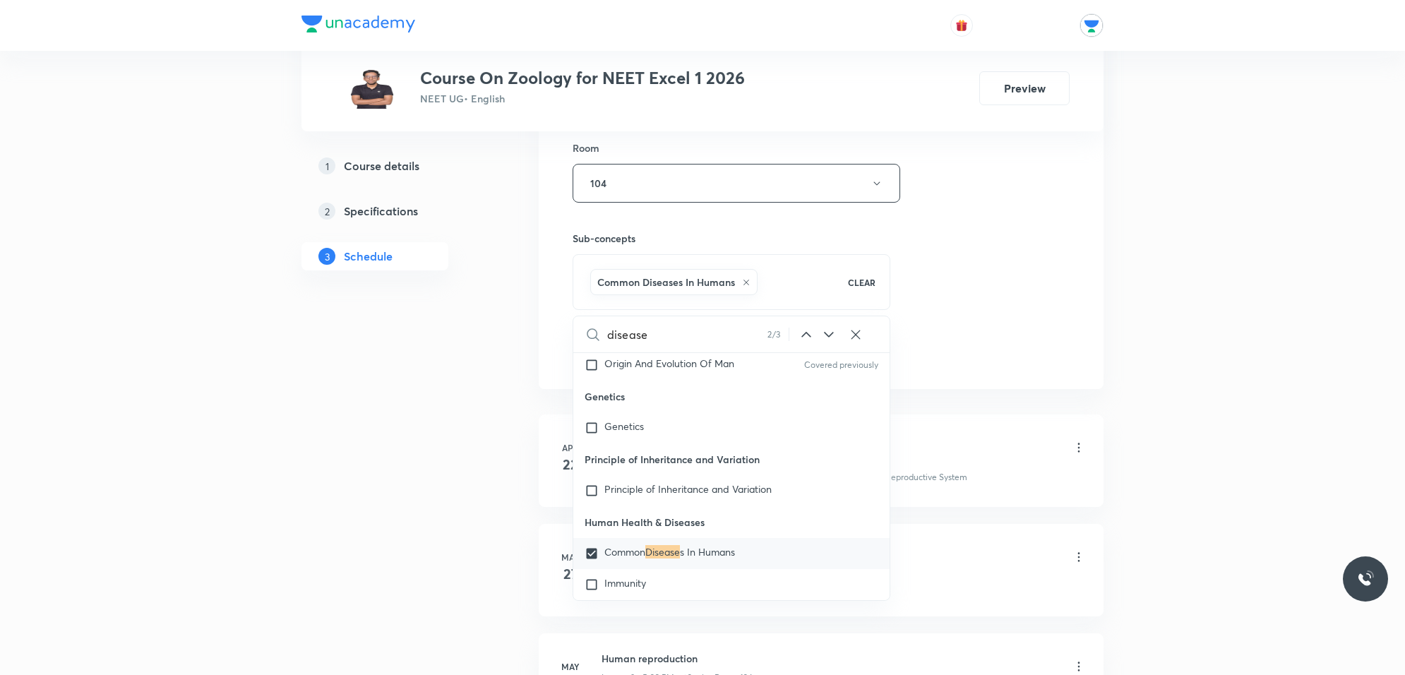
click at [972, 312] on div "Session 38 Live class Session title 25/99 Human Health and Diseases ​ Schedule …" at bounding box center [821, 26] width 497 height 679
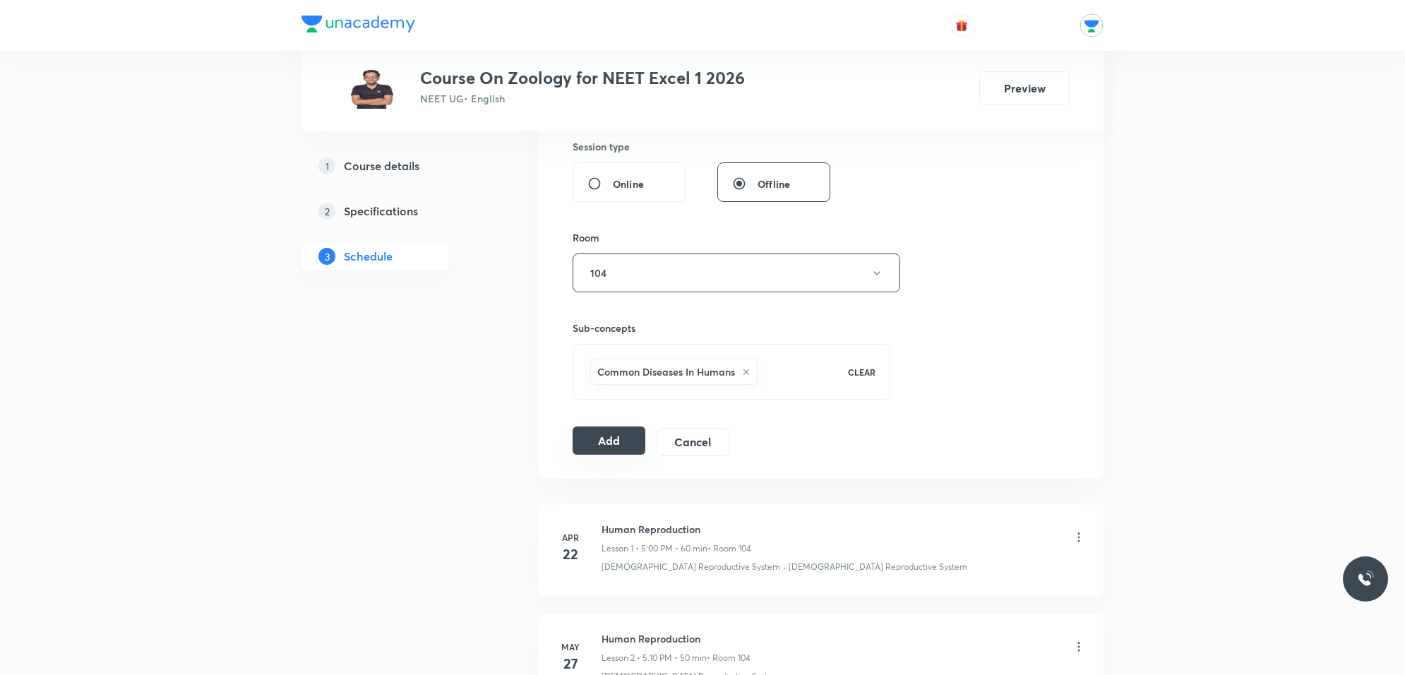
scroll to position [530, 0]
click at [588, 441] on button "Add" at bounding box center [609, 439] width 73 height 28
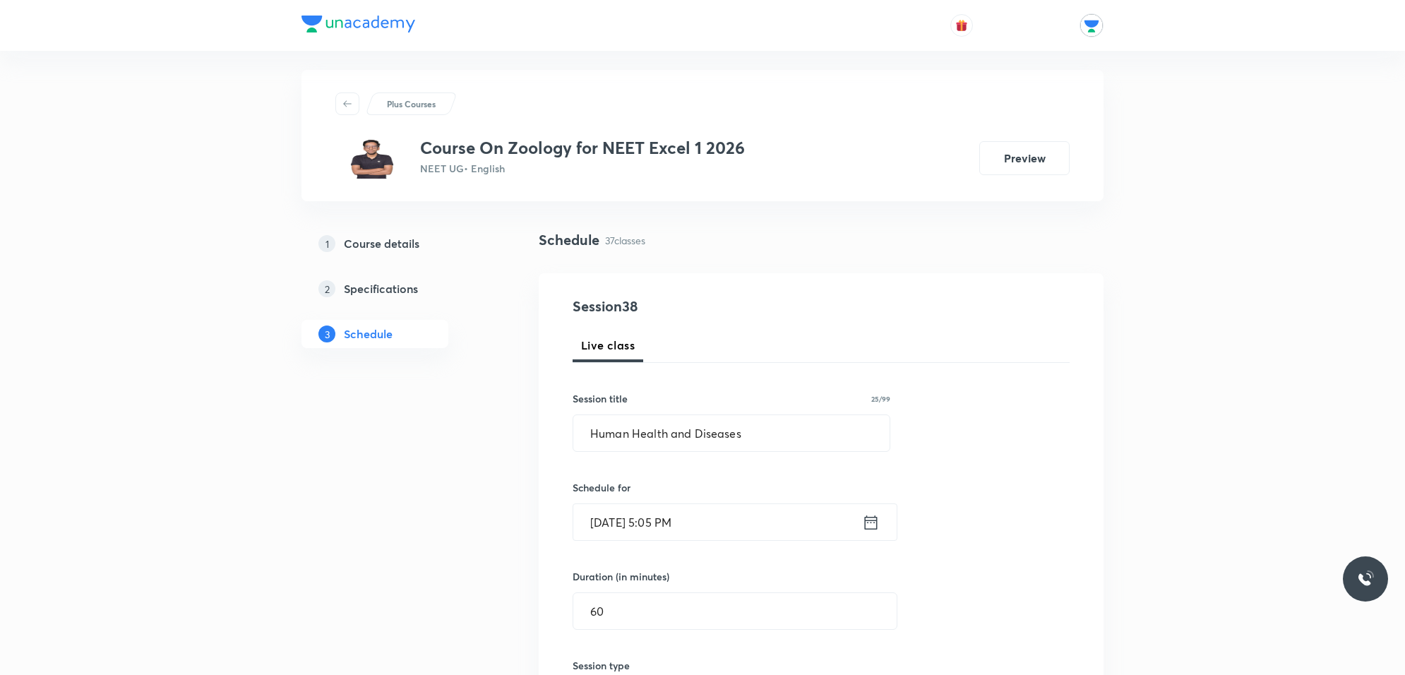
scroll to position [0, 0]
